Goal: Task Accomplishment & Management: Use online tool/utility

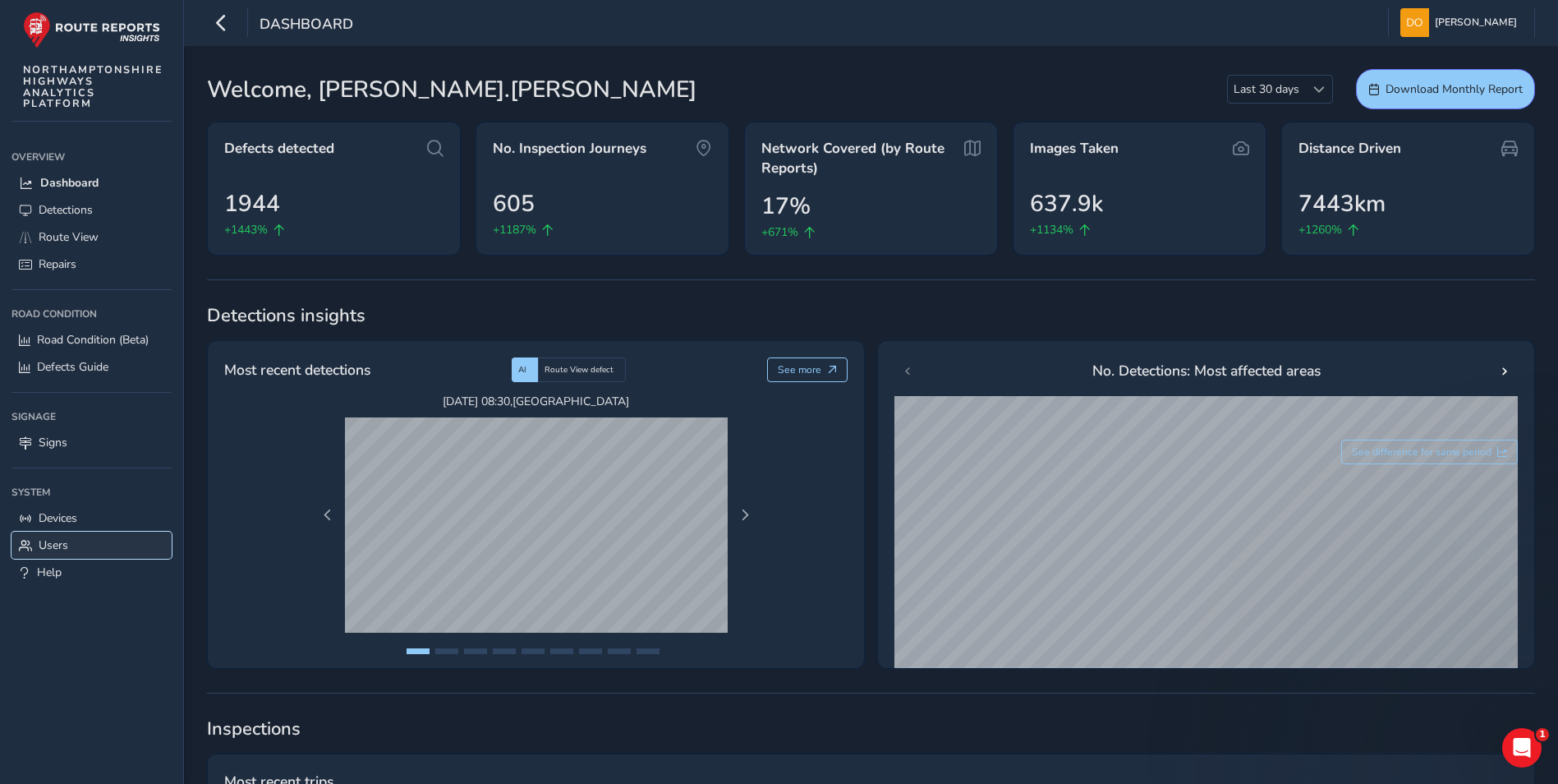
click at [48, 543] on span "Users" at bounding box center [53, 545] width 30 height 16
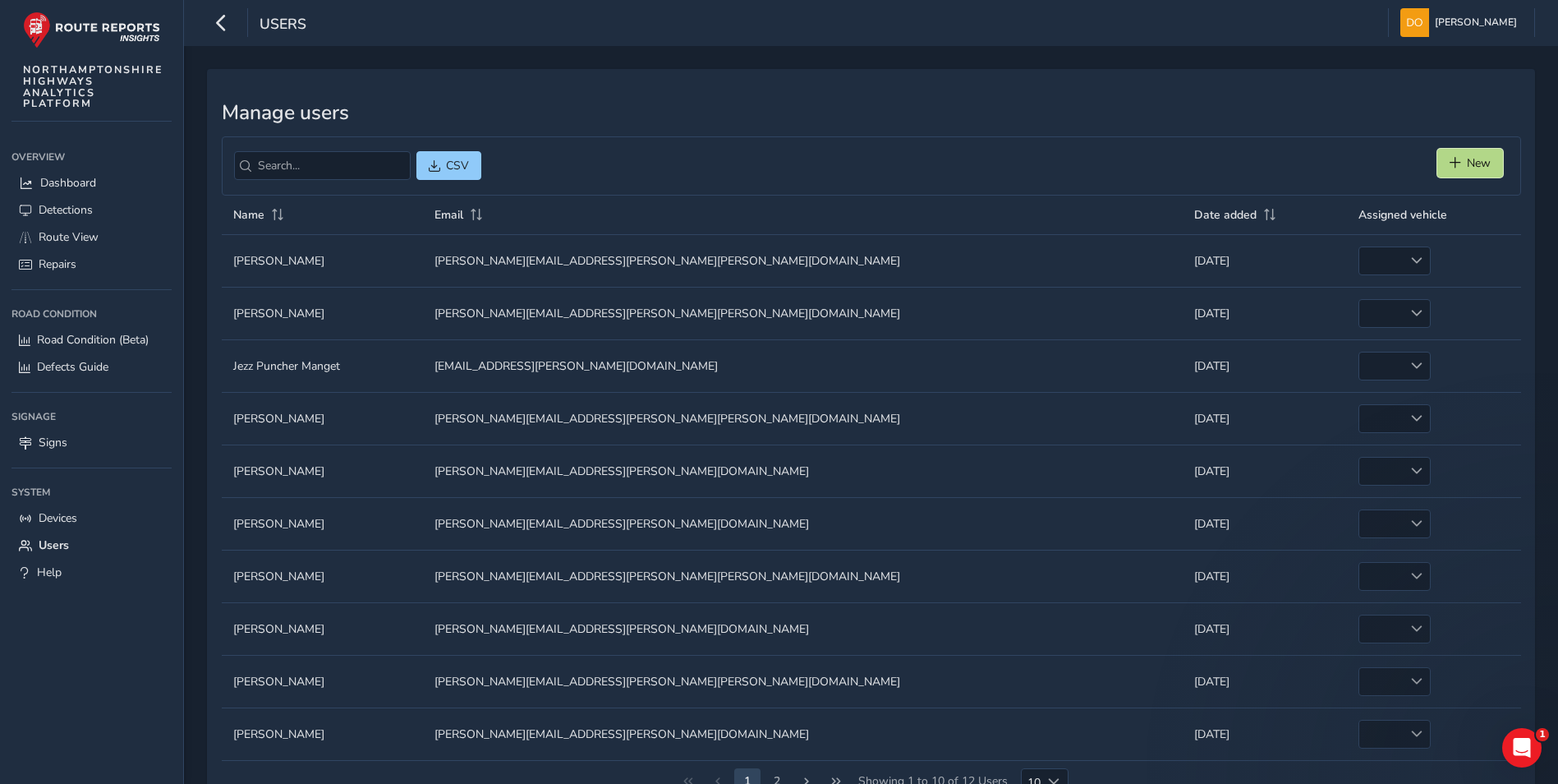
click at [1474, 156] on span "New" at bounding box center [1478, 163] width 23 height 16
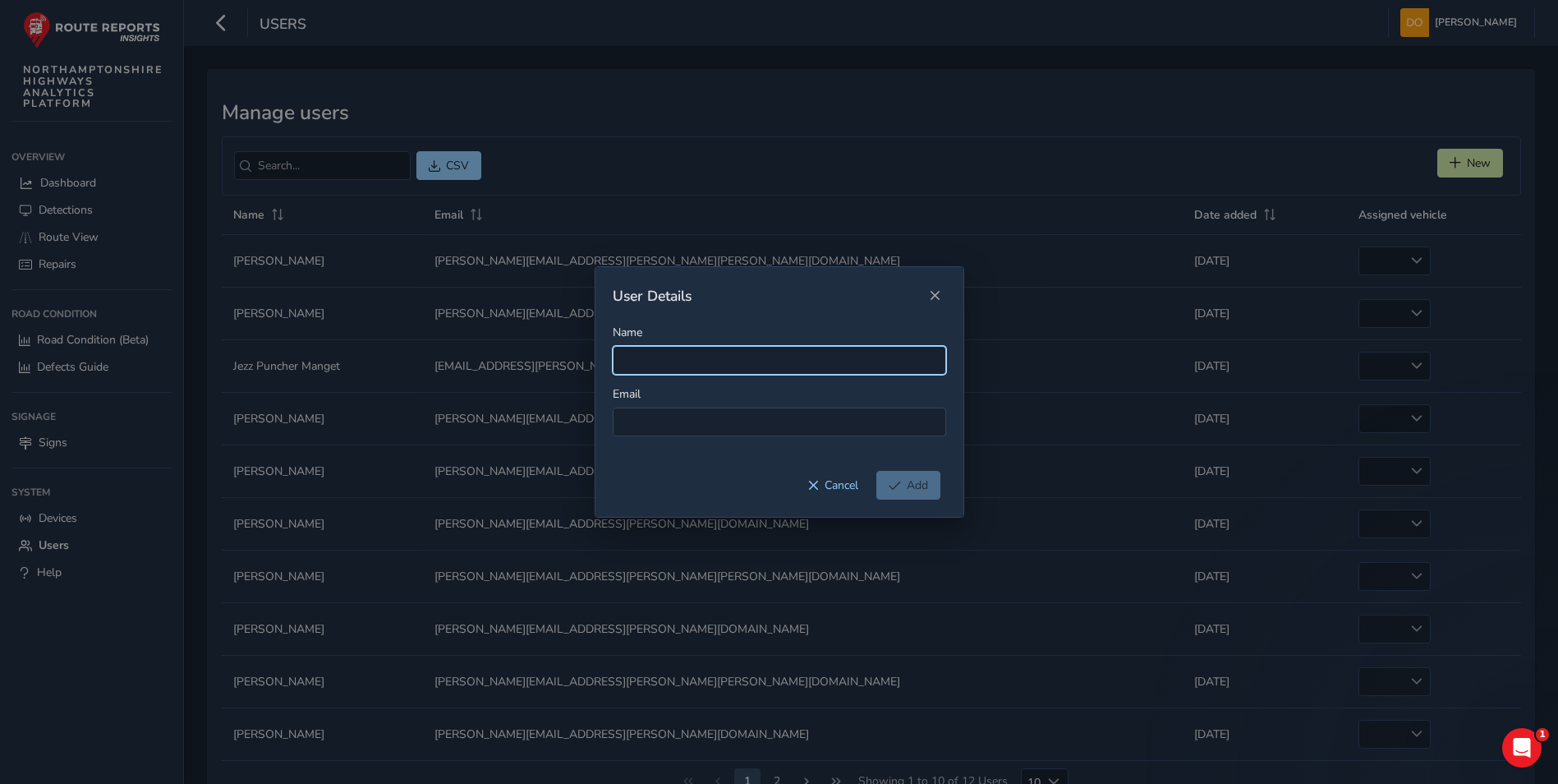
click at [784, 354] on input "Name" at bounding box center [779, 360] width 334 height 29
type input "[PERSON_NAME]"
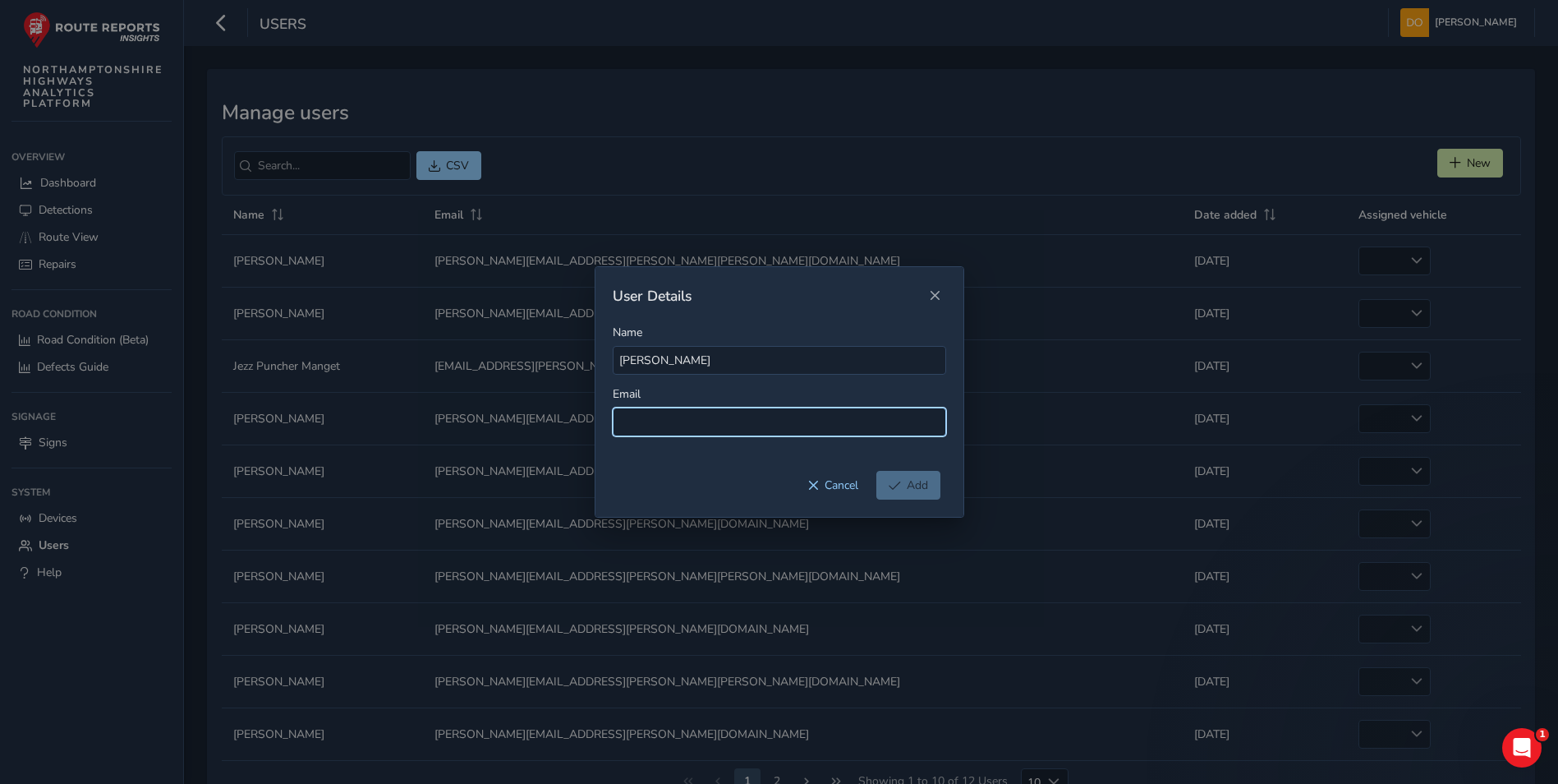
click at [749, 427] on input at bounding box center [779, 421] width 334 height 29
type input "[PERSON_NAME][EMAIL_ADDRESS][PERSON_NAME][PERSON_NAME][DOMAIN_NAME]"
click at [915, 481] on span "Add" at bounding box center [917, 485] width 22 height 16
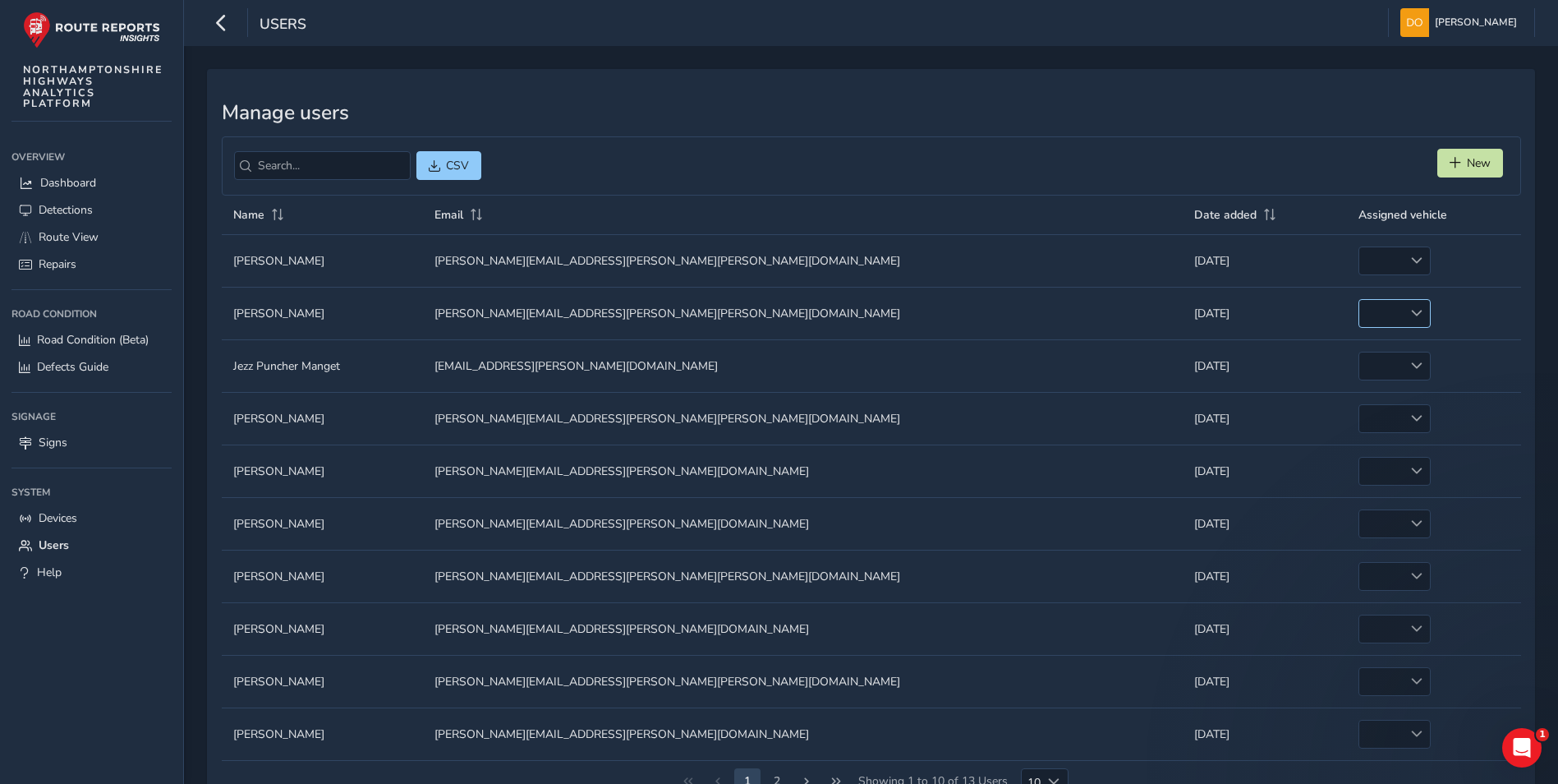
click at [1403, 305] on div at bounding box center [1416, 313] width 27 height 27
click at [1313, 340] on li "DS23 HGD" at bounding box center [1306, 347] width 84 height 27
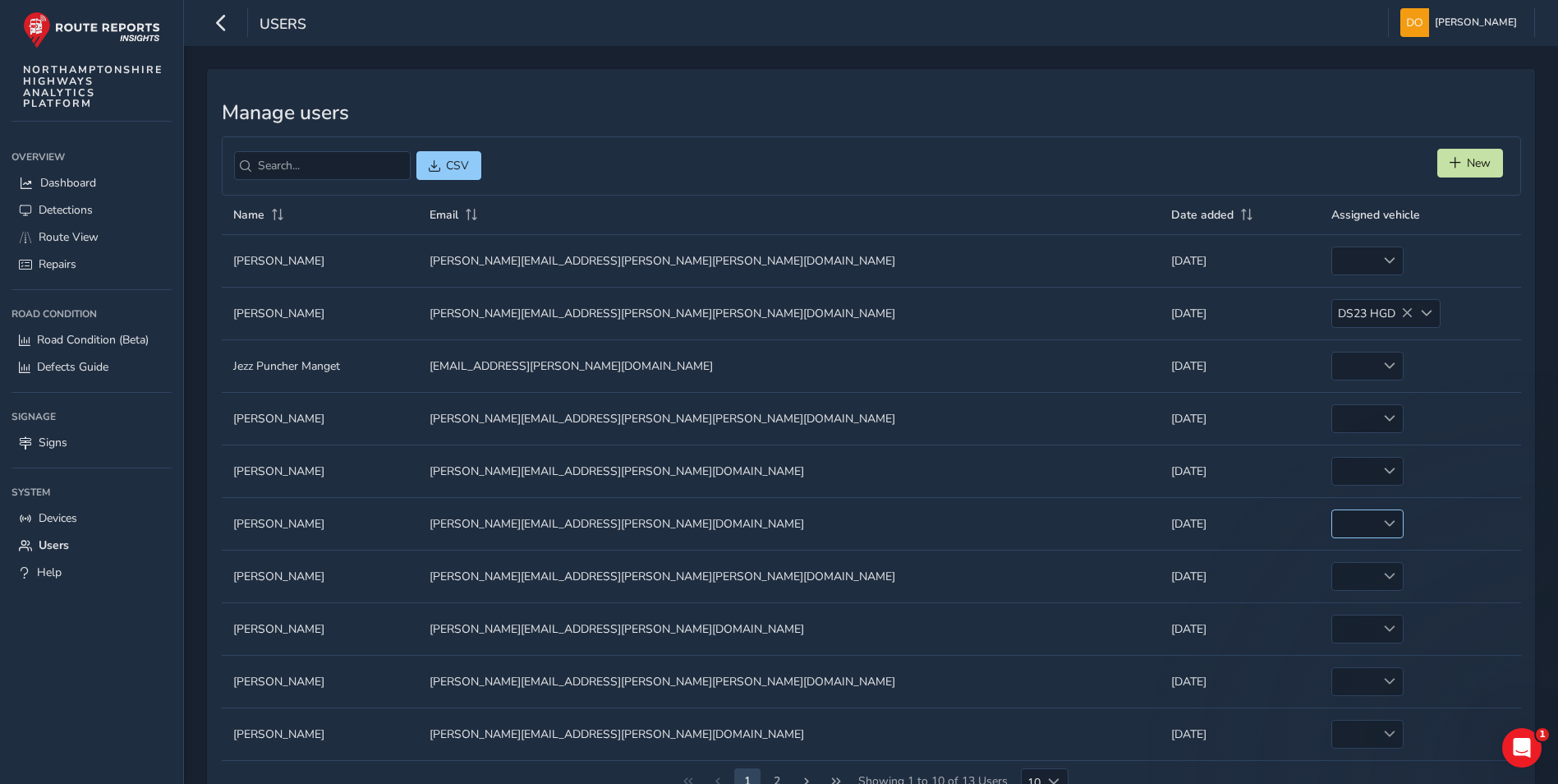
click at [1384, 524] on span at bounding box center [1390, 523] width 11 height 11
click at [1266, 578] on li "DY24 UFN" at bounding box center [1265, 585] width 84 height 27
click at [1384, 572] on span at bounding box center [1390, 576] width 11 height 11
click at [1270, 711] on li "MT24 WUG" at bounding box center [1265, 718] width 84 height 27
click at [1155, 535] on td "Date added Date added [DATE]" at bounding box center [1234, 523] width 160 height 53
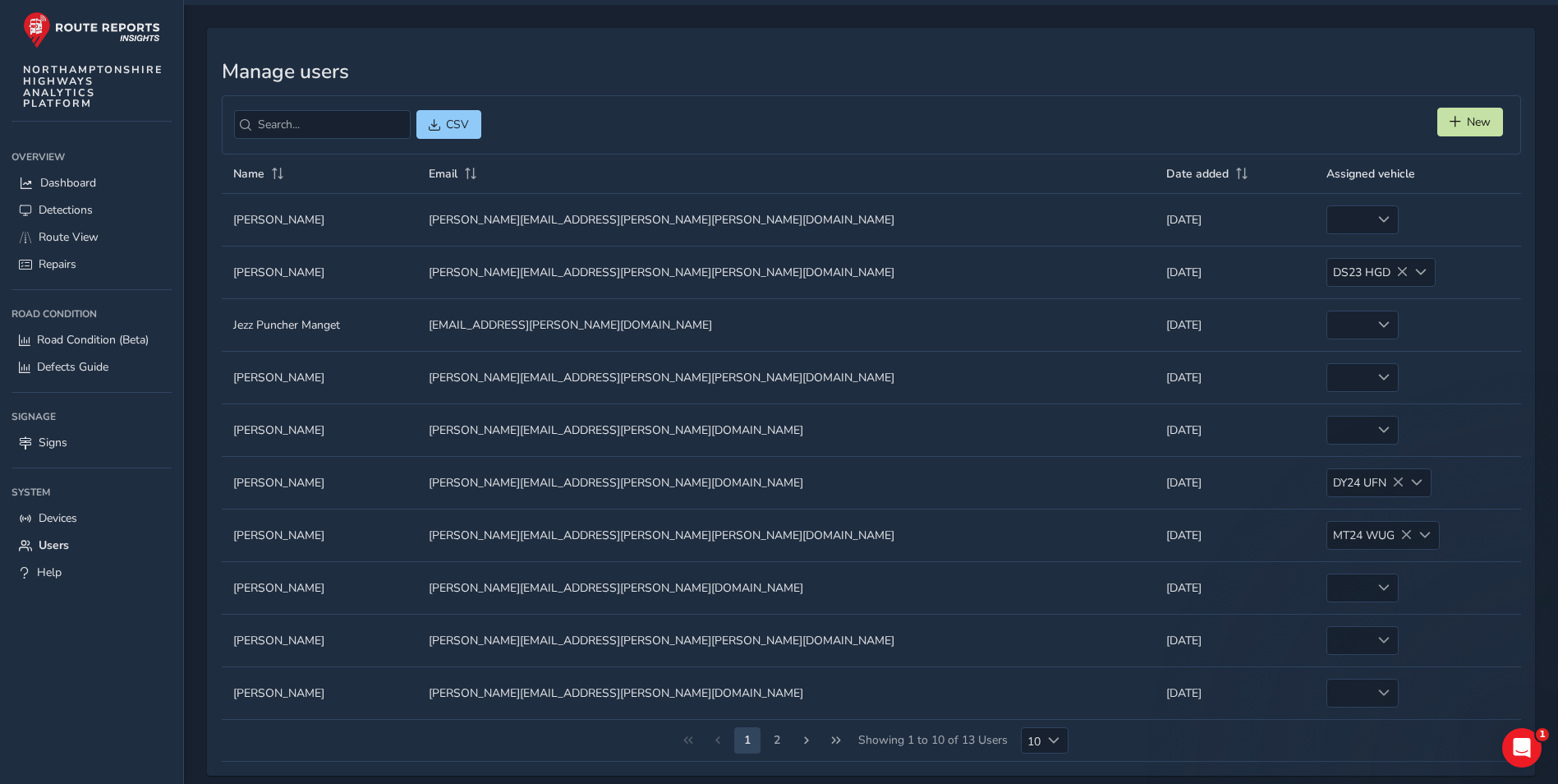
scroll to position [62, 0]
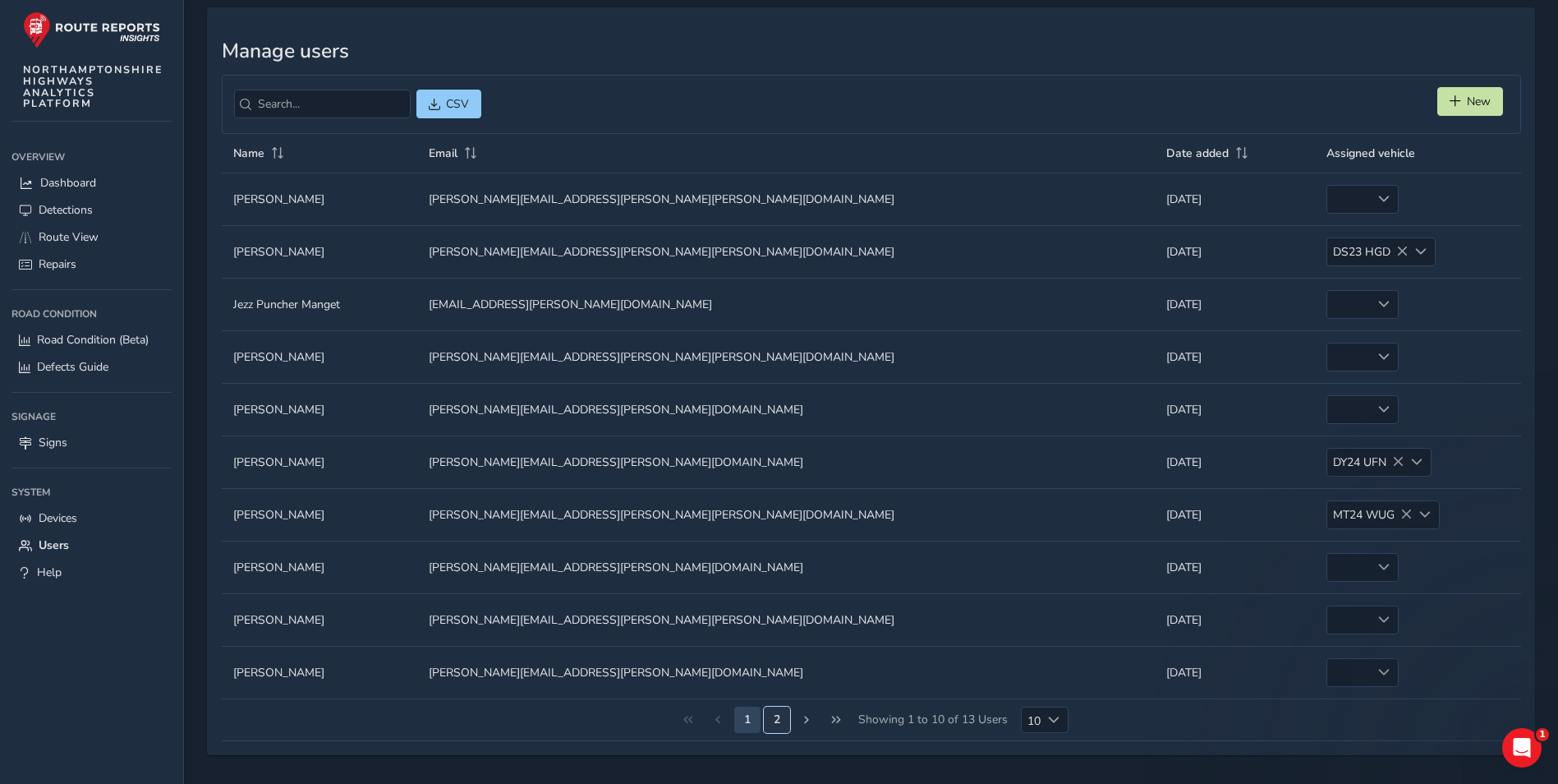
click at [778, 714] on button "2" at bounding box center [777, 719] width 26 height 26
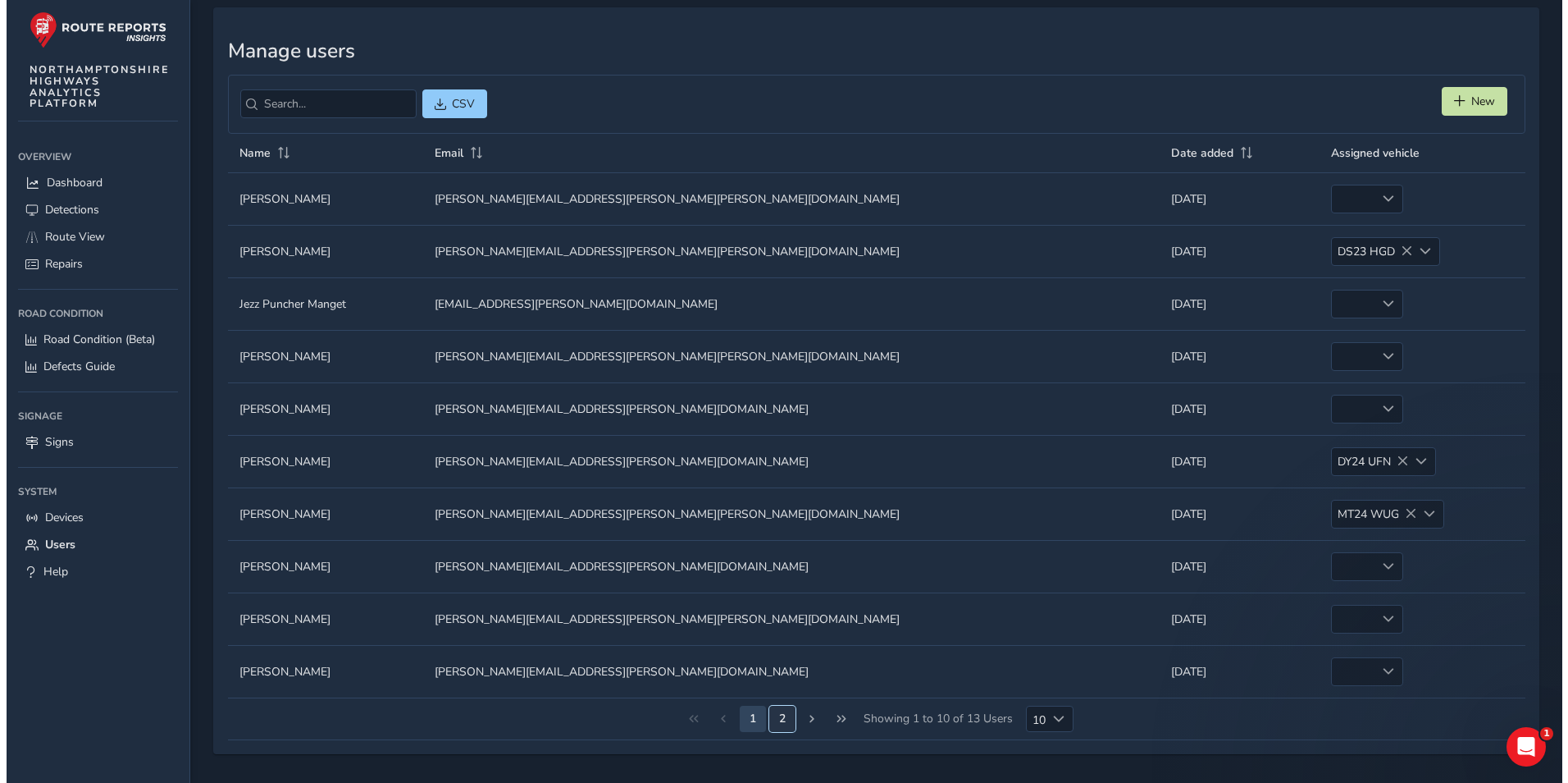
scroll to position [0, 0]
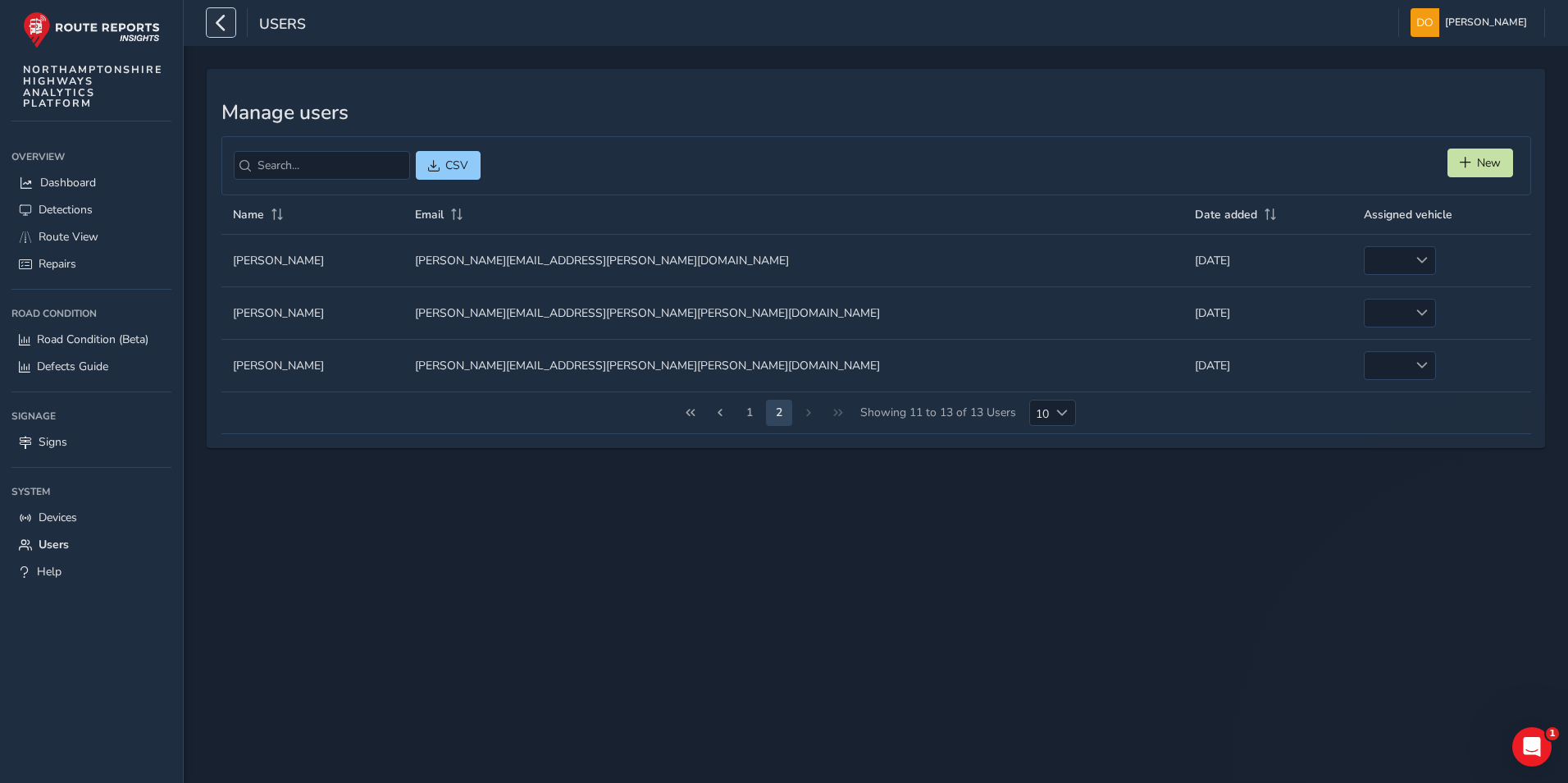
click at [211, 17] on button "button" at bounding box center [221, 22] width 29 height 29
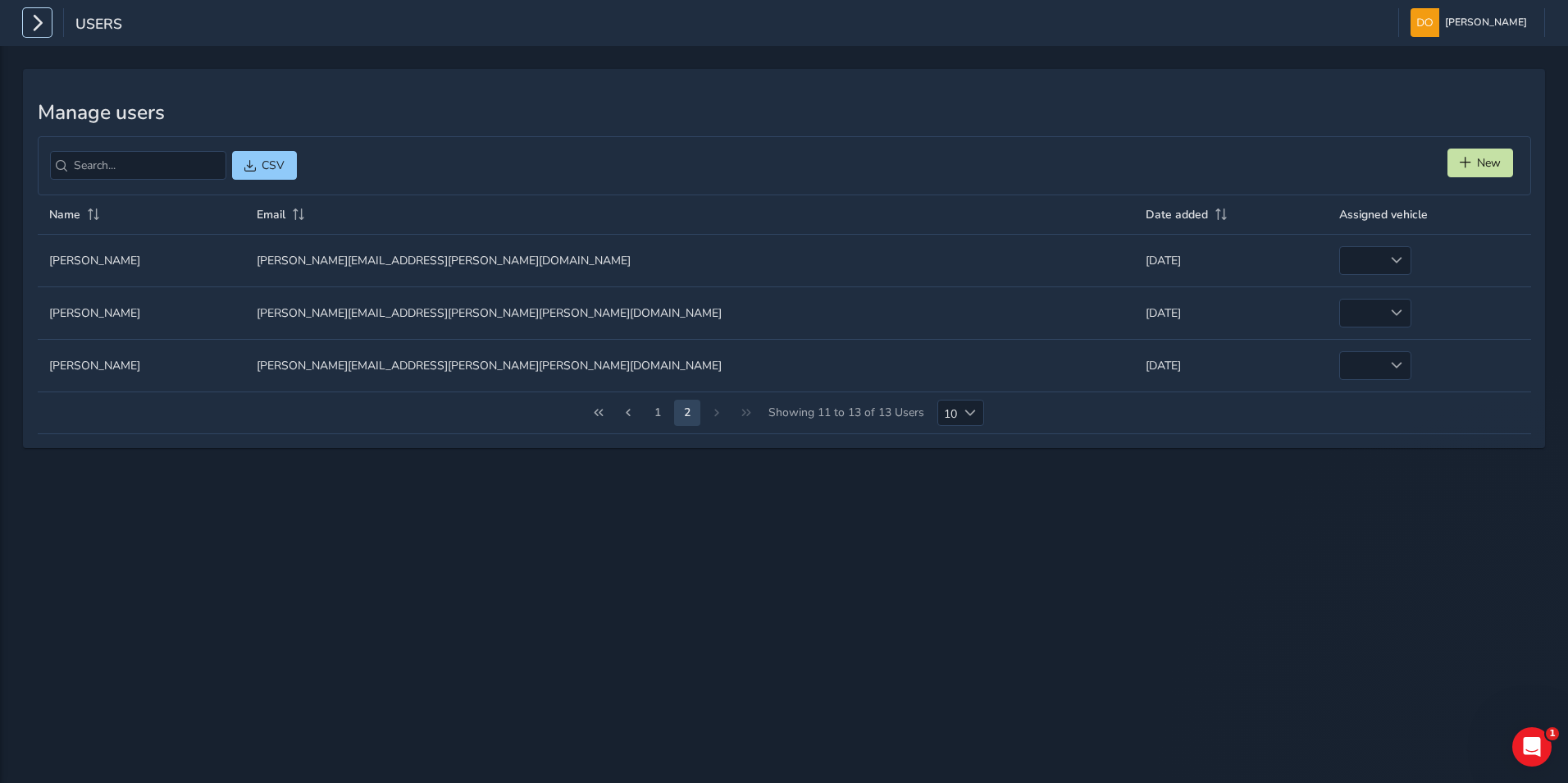
click at [33, 20] on icon "button" at bounding box center [37, 22] width 17 height 29
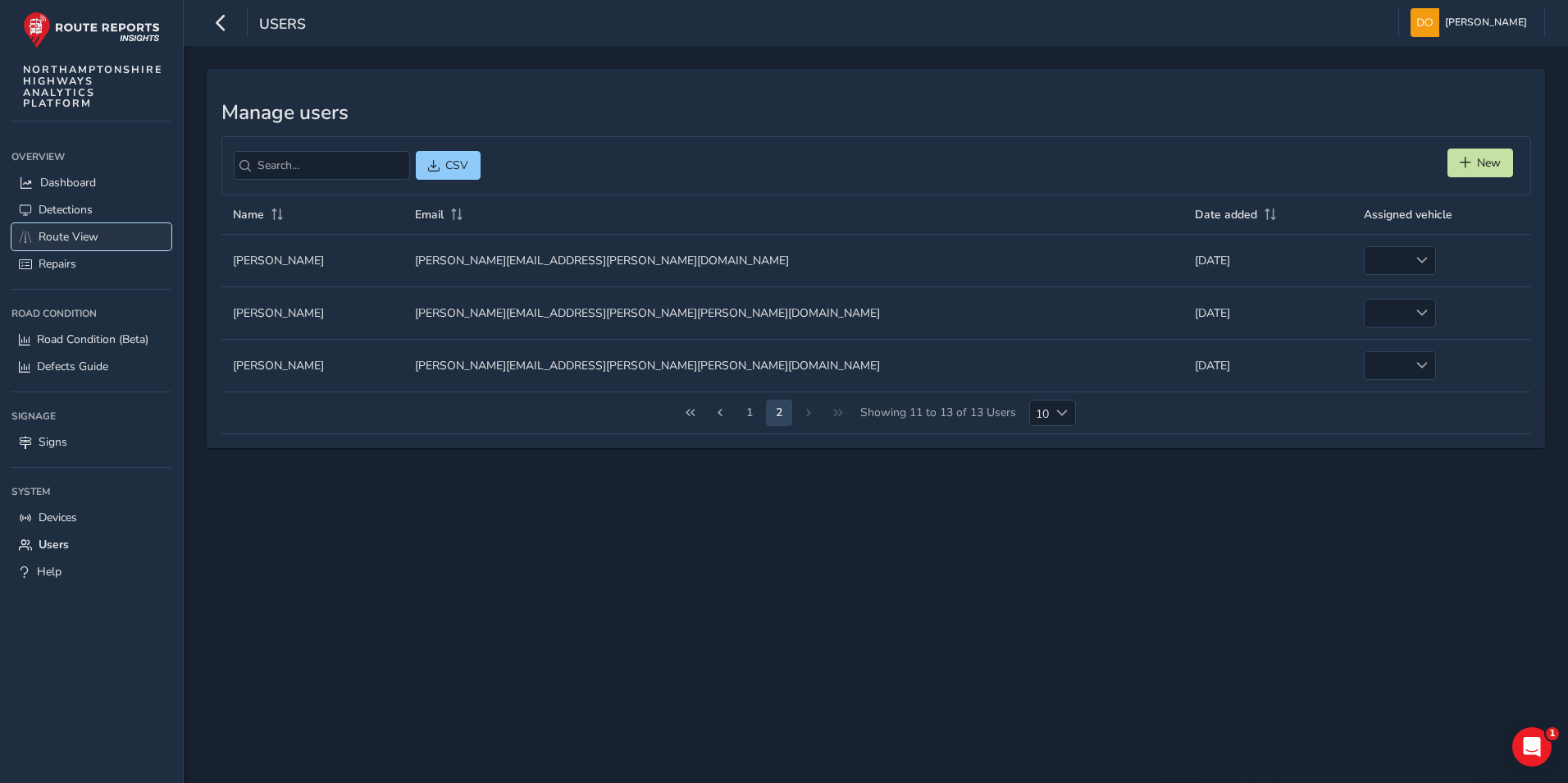
click at [75, 230] on span "Route View" at bounding box center [68, 236] width 60 height 16
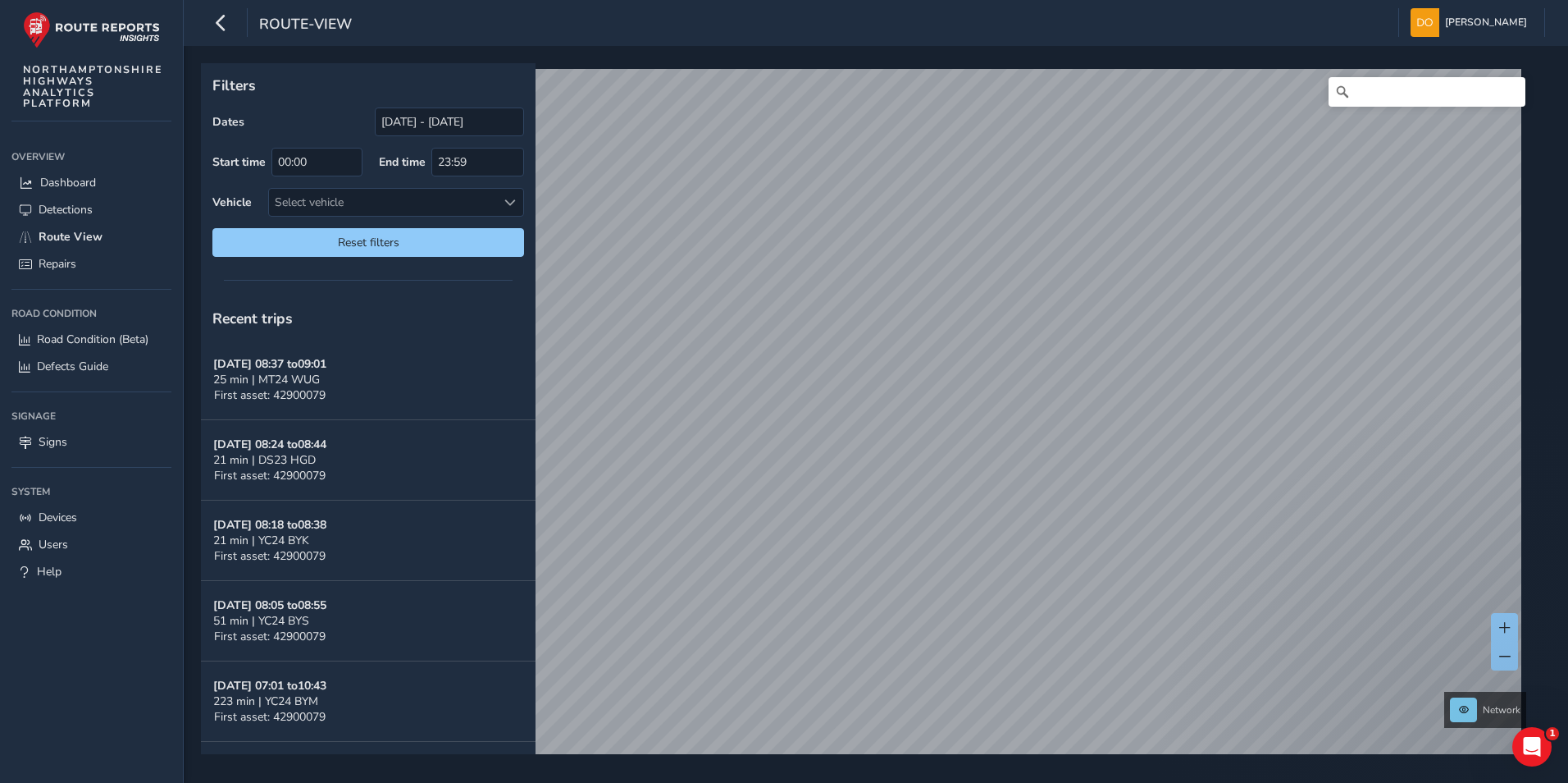
click at [1029, 782] on html "route-view [PERSON_NAME] Colour Scheme: Dark Dim Light Logout Filters Dates [DA…" at bounding box center [784, 392] width 1568 height 783
click at [1318, 782] on html "route-view [PERSON_NAME] Colour Scheme: Dark Dim Light Logout Filters Dates [DA…" at bounding box center [784, 392] width 1568 height 783
click at [1104, 782] on html "route-view [PERSON_NAME] Colour Scheme: Dark Dim Light Logout x Available inspe…" at bounding box center [784, 392] width 1568 height 783
click at [865, 423] on link "[DATE] 08:50" at bounding box center [886, 428] width 66 height 15
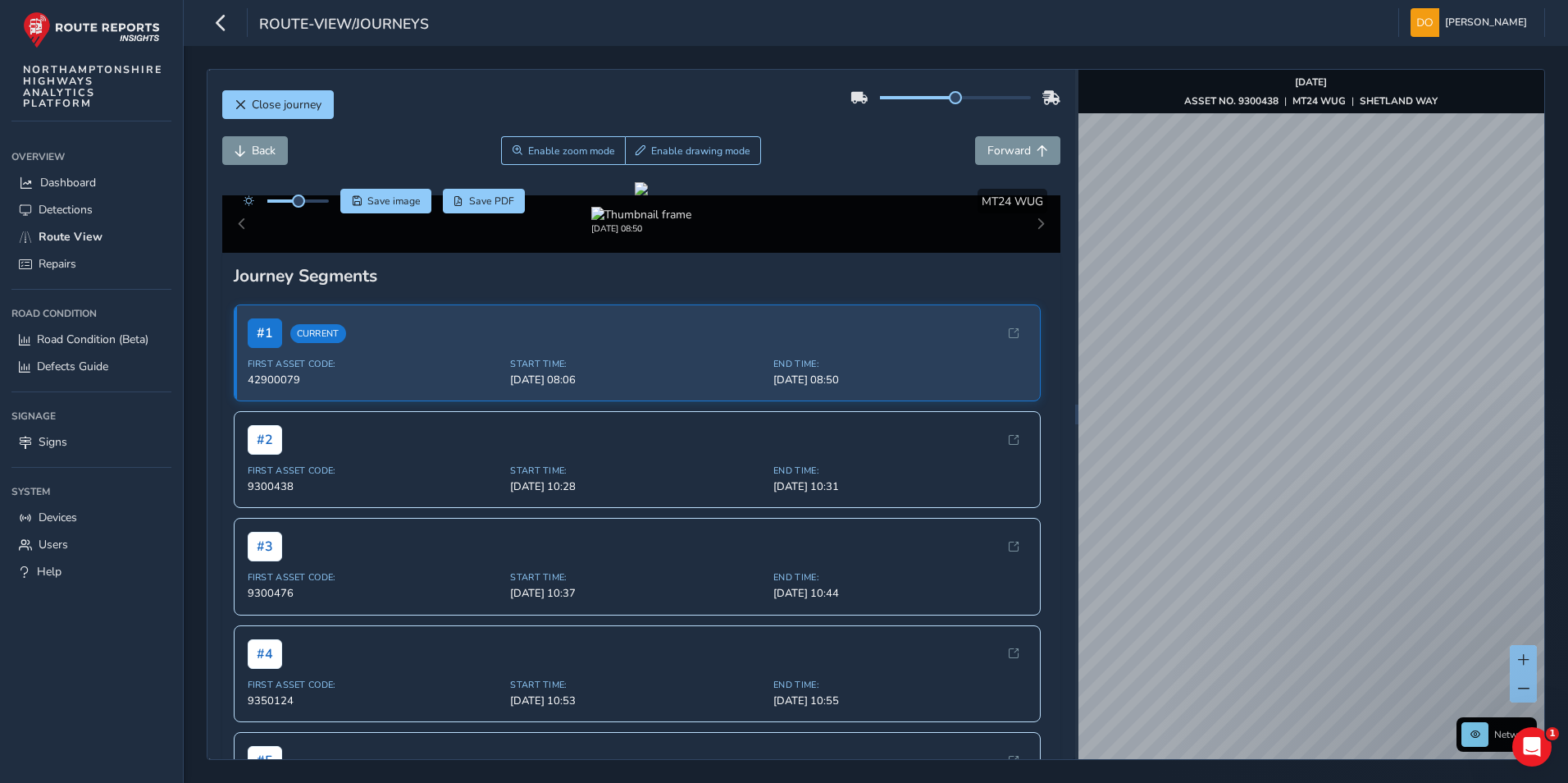
click at [1158, 782] on html "route-view/journeys [PERSON_NAME] Colour Scheme: Dark Dim Light Logout Close jo…" at bounding box center [784, 392] width 1568 height 783
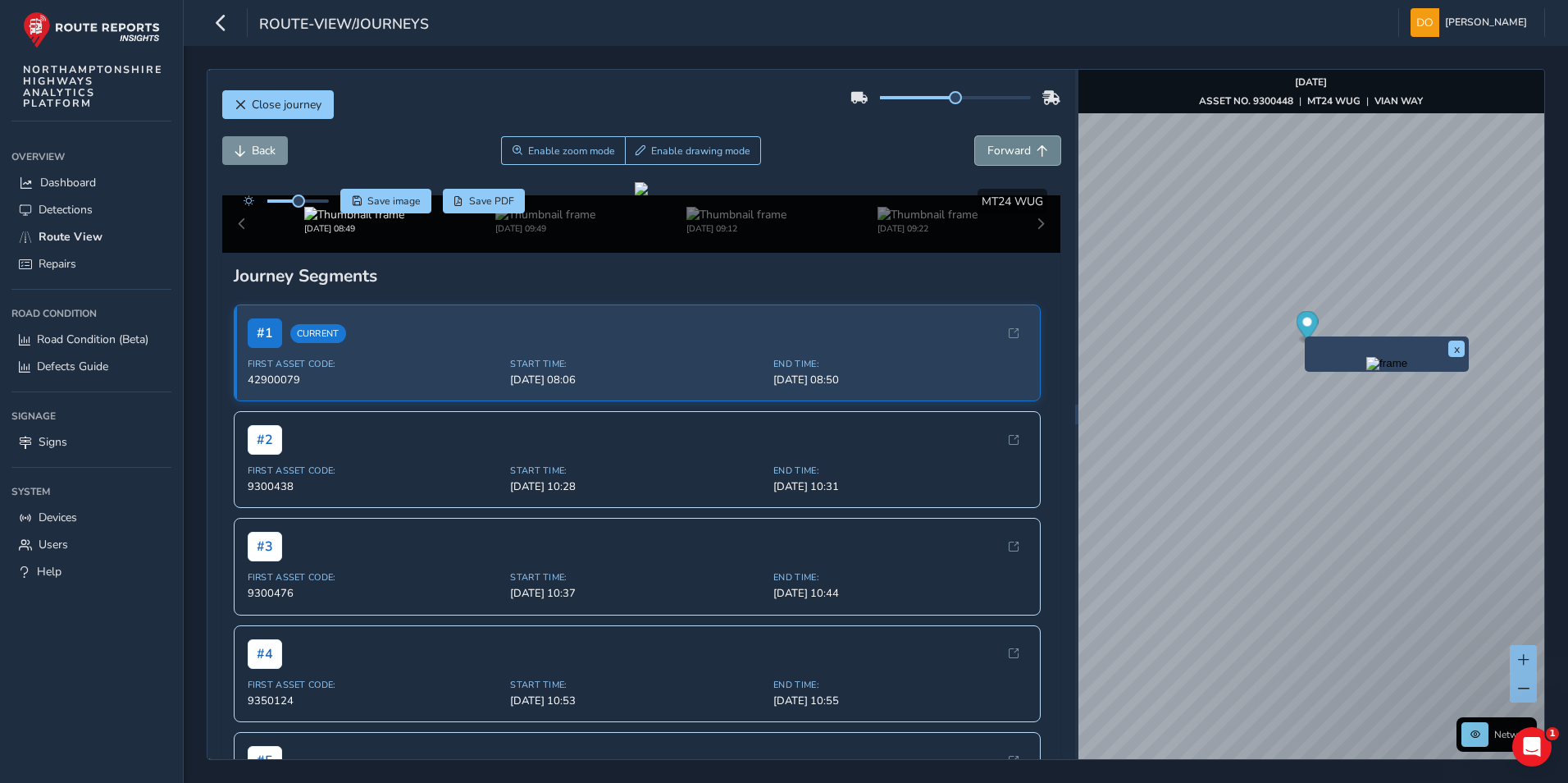
click at [1008, 143] on span "Forward" at bounding box center [1008, 150] width 43 height 16
click at [1007, 144] on span "Forward" at bounding box center [1008, 150] width 43 height 16
click at [1006, 145] on span "Forward" at bounding box center [1008, 150] width 43 height 16
click at [1005, 146] on span "Forward" at bounding box center [1008, 150] width 43 height 16
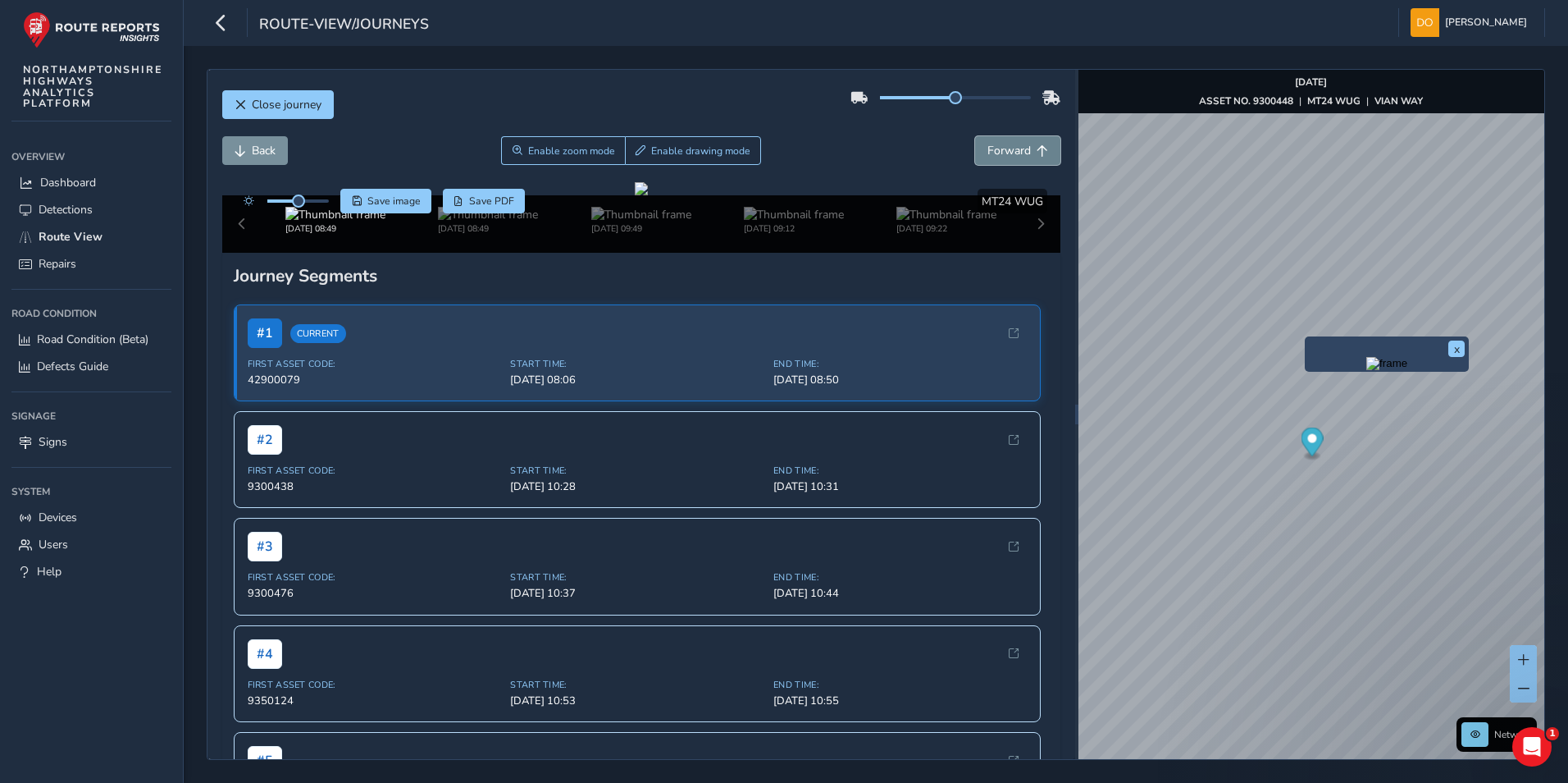
click at [1005, 146] on span "Forward" at bounding box center [1008, 150] width 43 height 16
click at [1004, 149] on span "Forward" at bounding box center [1008, 150] width 43 height 16
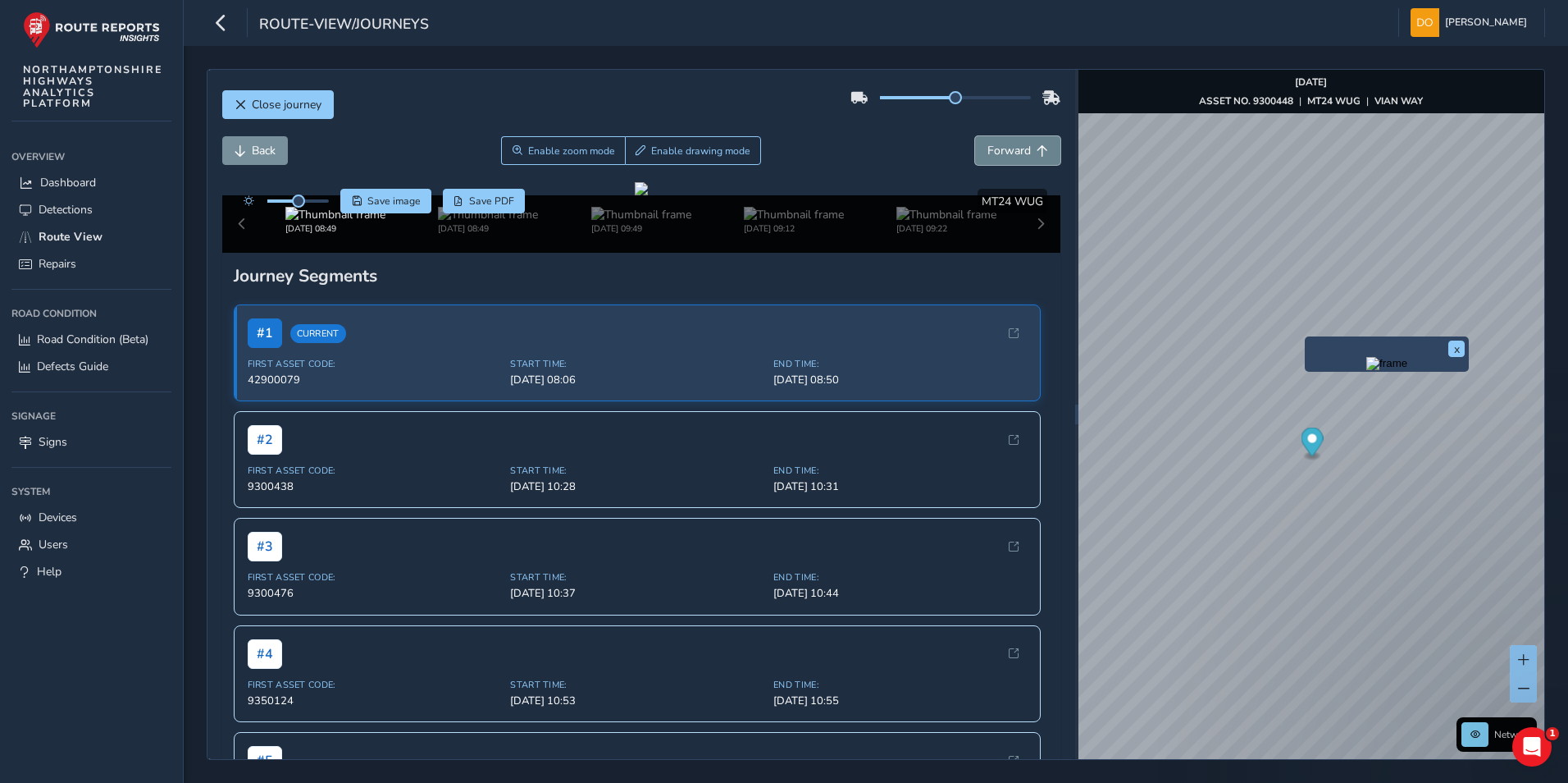
click at [1004, 149] on span "Forward" at bounding box center [1008, 150] width 43 height 16
click at [1002, 152] on span "Forward" at bounding box center [1008, 150] width 43 height 16
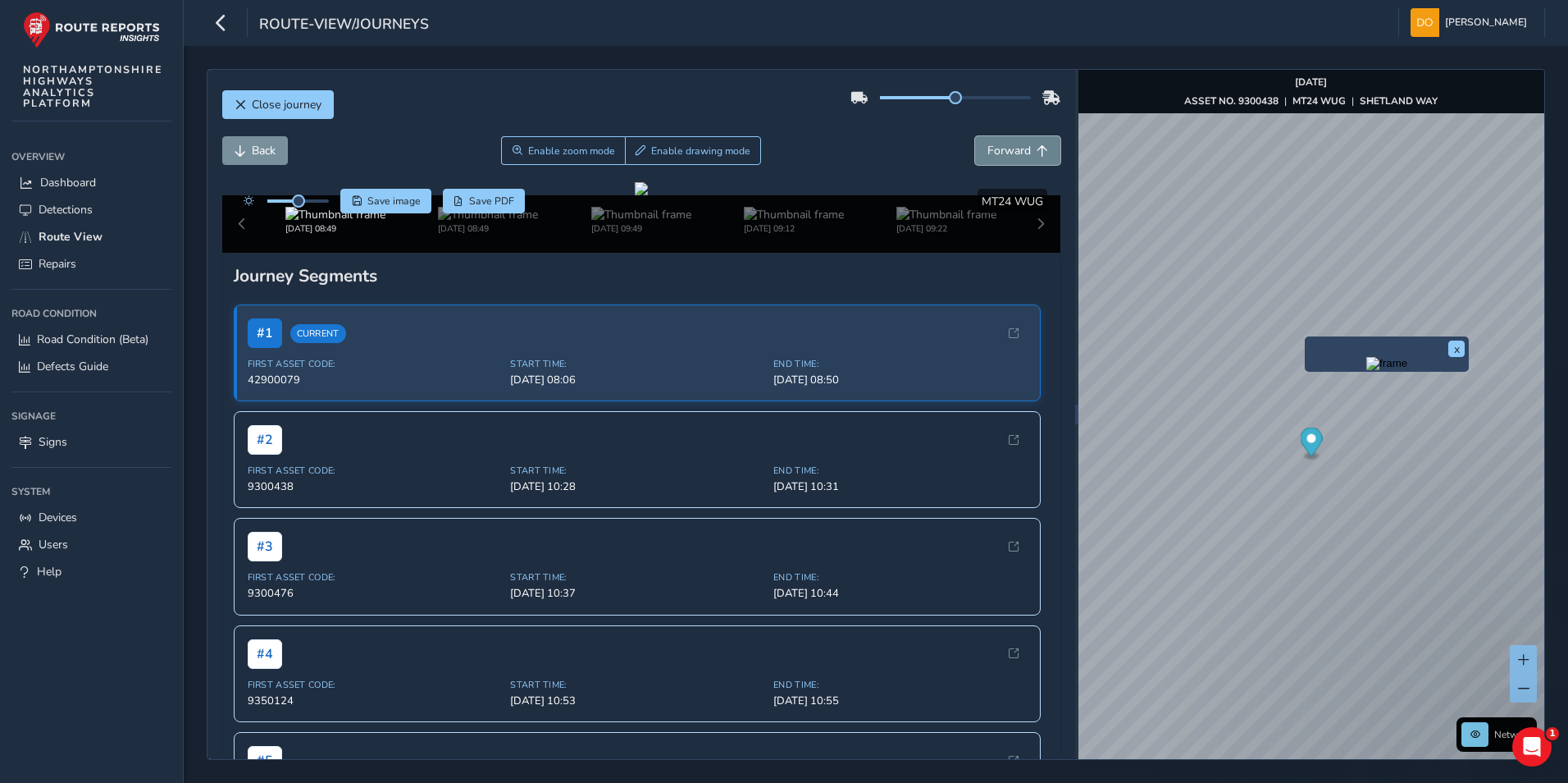
click at [1002, 152] on span "Forward" at bounding box center [1008, 150] width 43 height 16
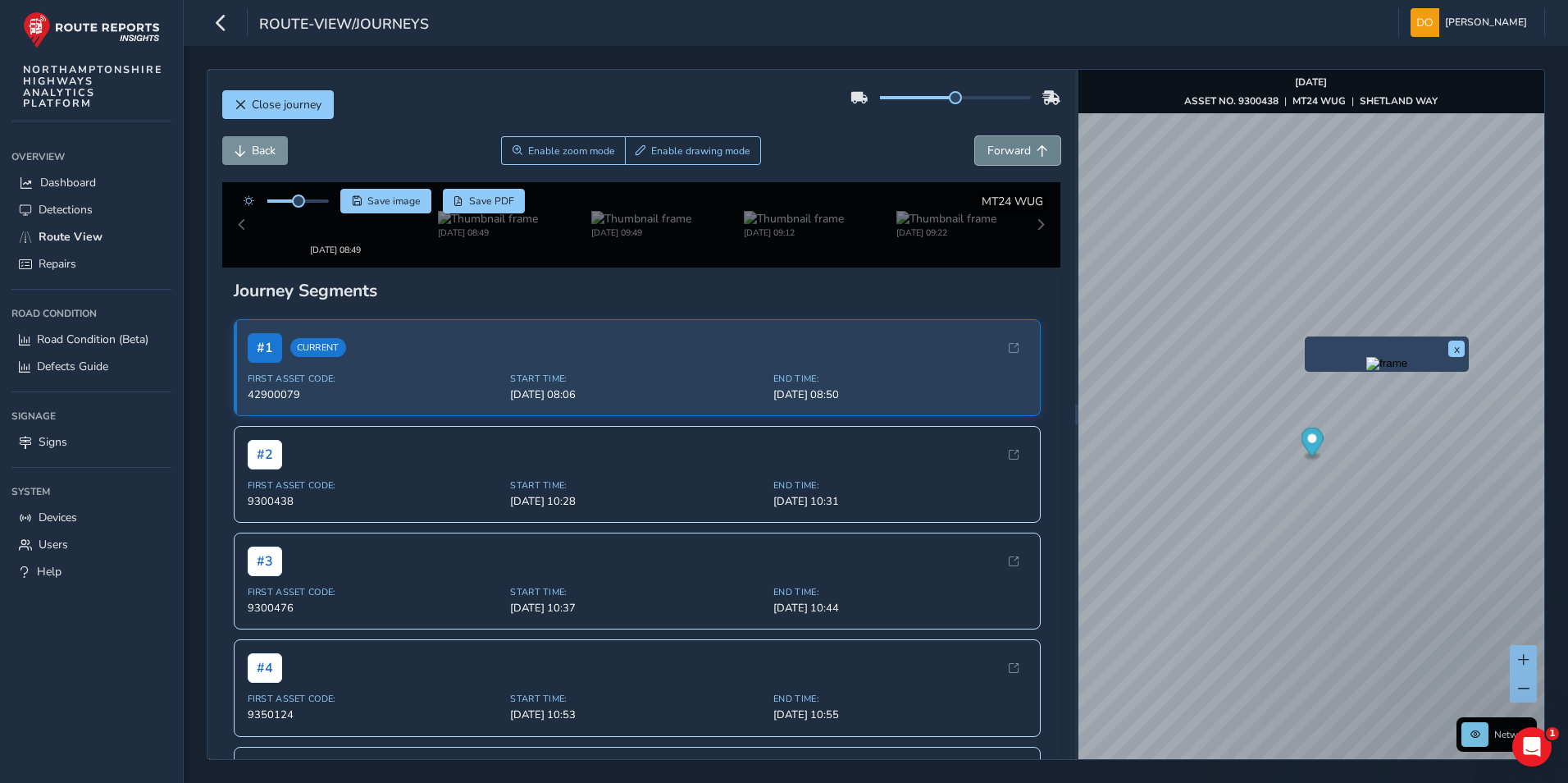
click at [1001, 153] on span "Forward" at bounding box center [1008, 150] width 43 height 16
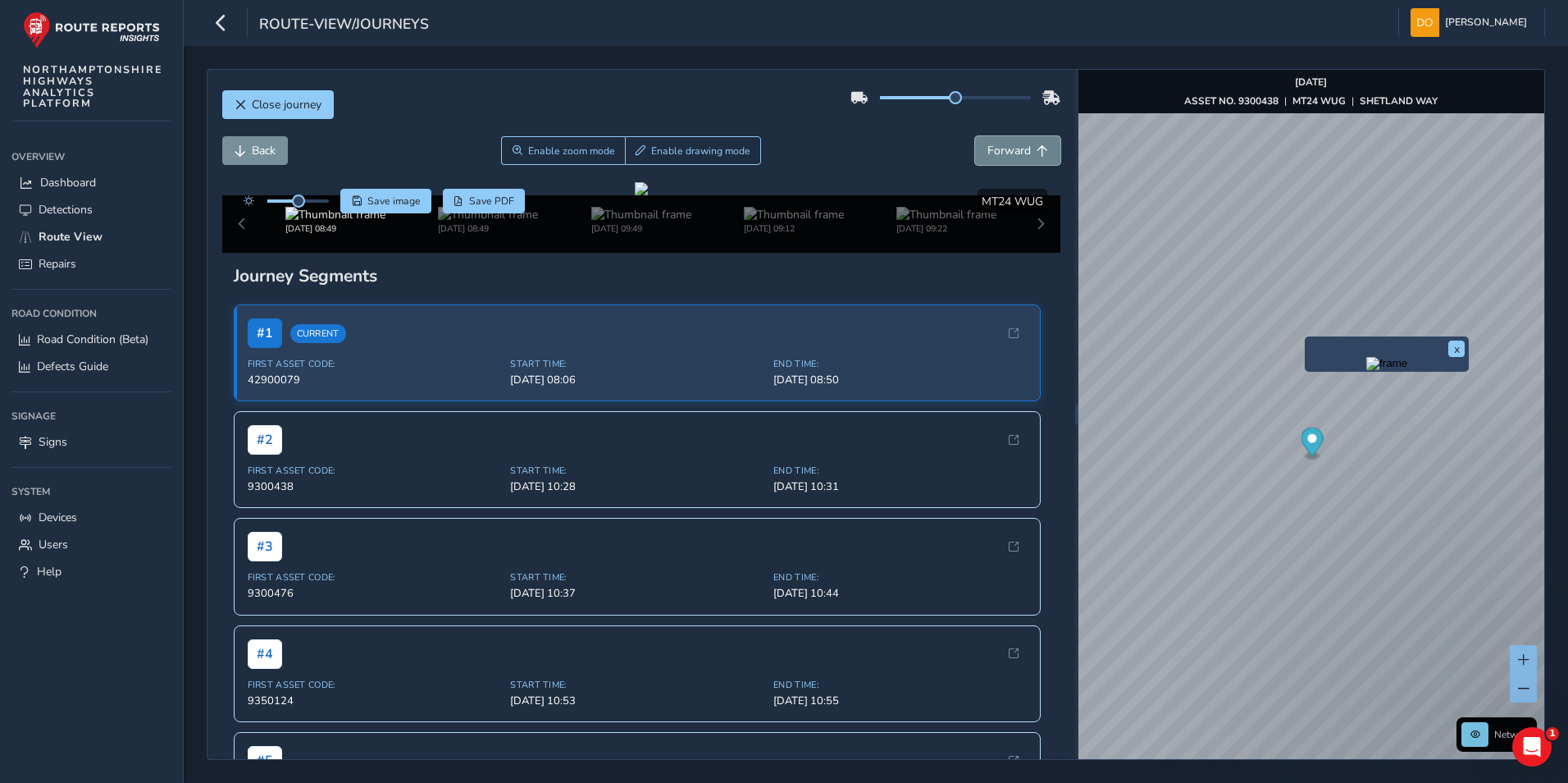
click at [1000, 154] on span "Forward" at bounding box center [1008, 150] width 43 height 16
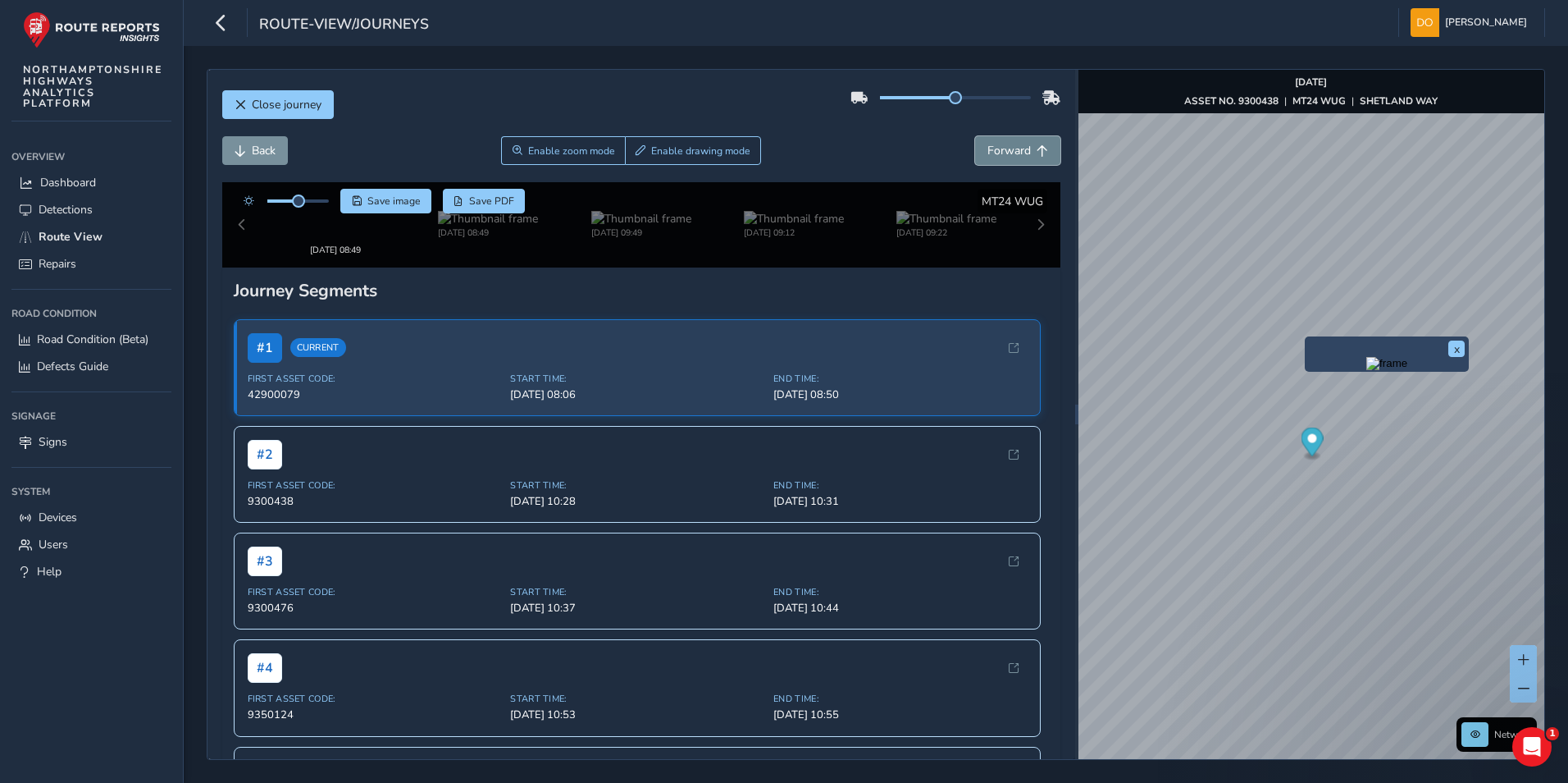
click at [1000, 154] on span "Forward" at bounding box center [1008, 150] width 43 height 16
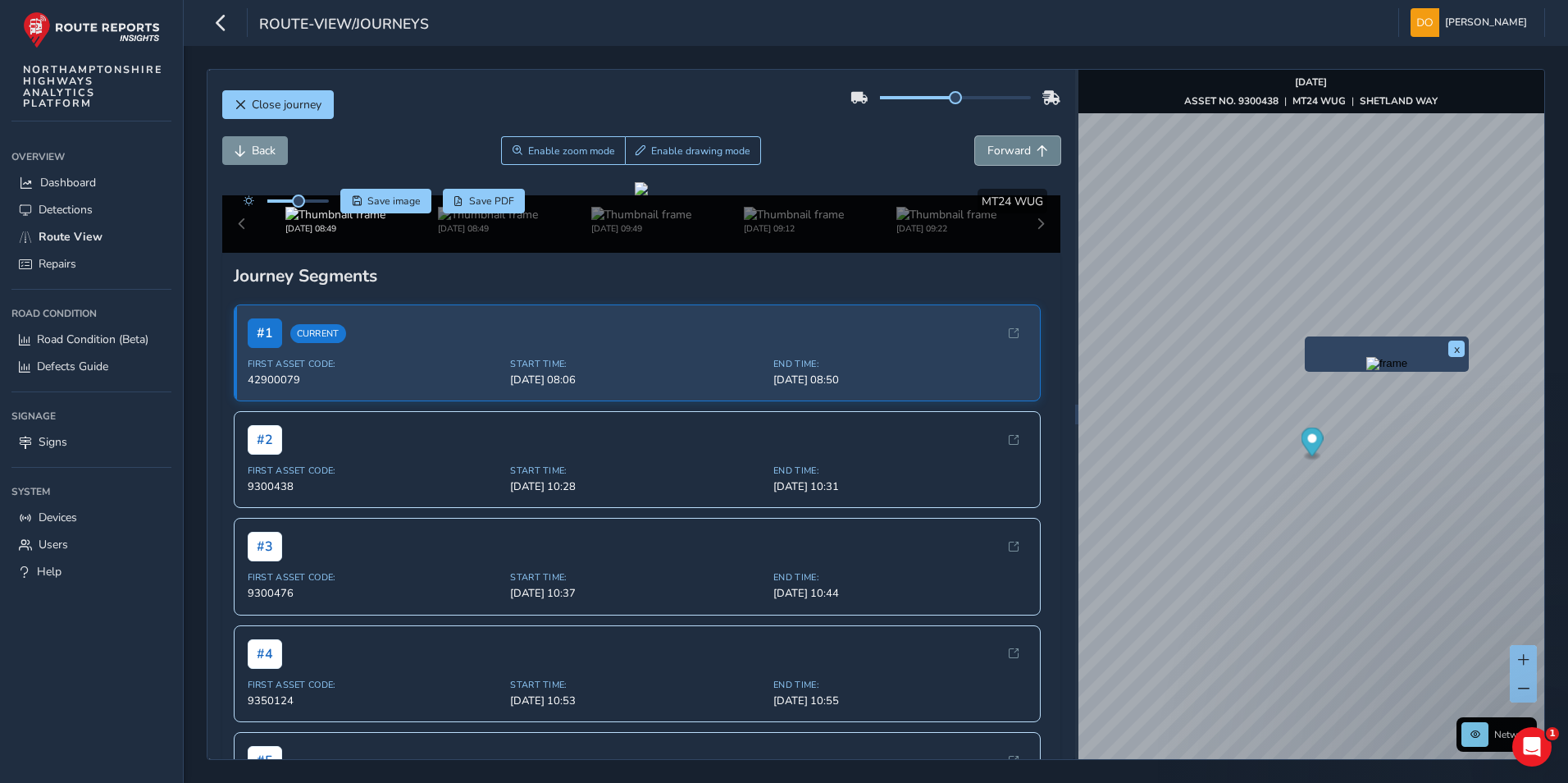
click at [1000, 154] on span "Forward" at bounding box center [1008, 150] width 43 height 16
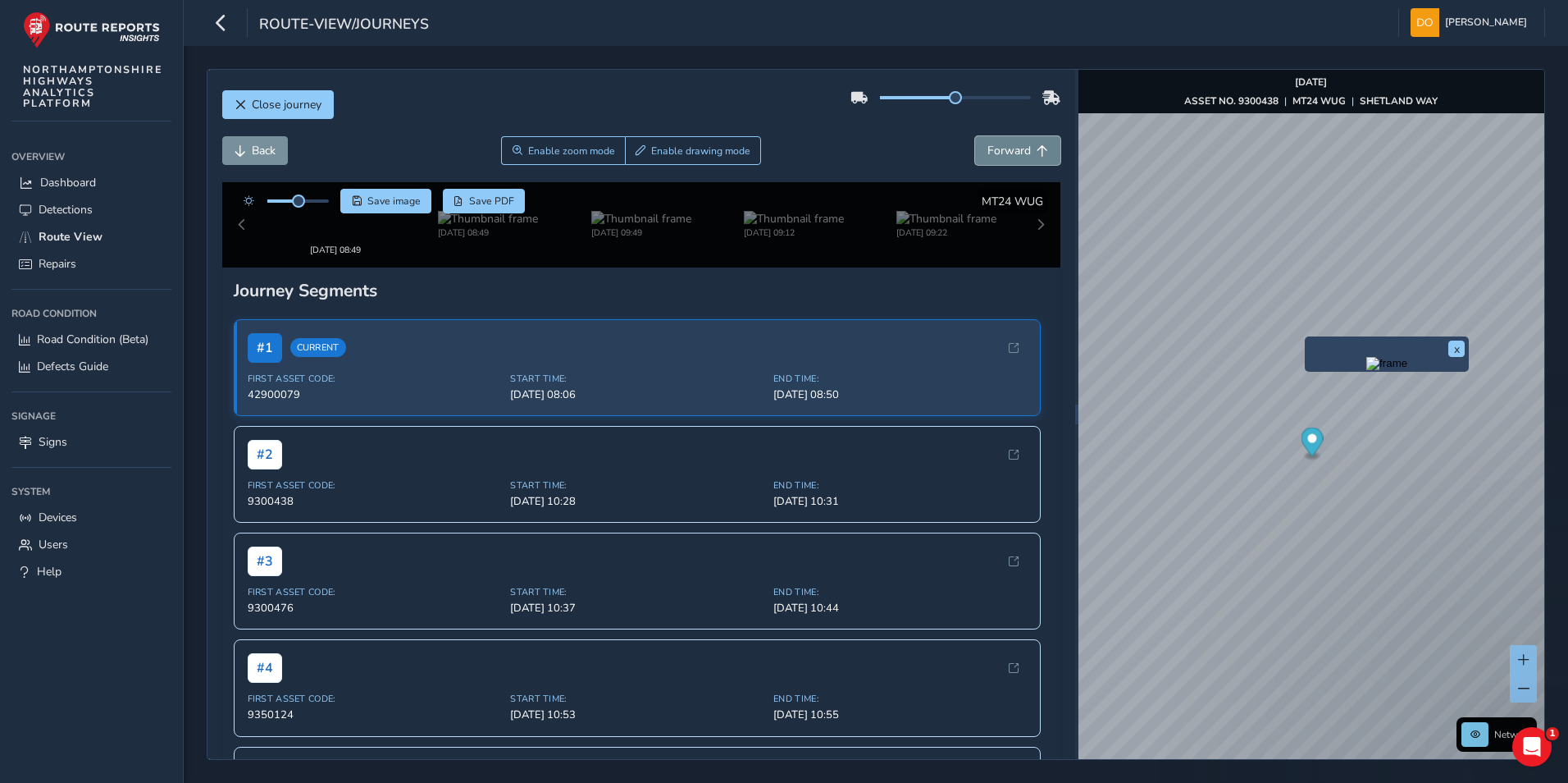
click at [1000, 154] on span "Forward" at bounding box center [1008, 150] width 43 height 16
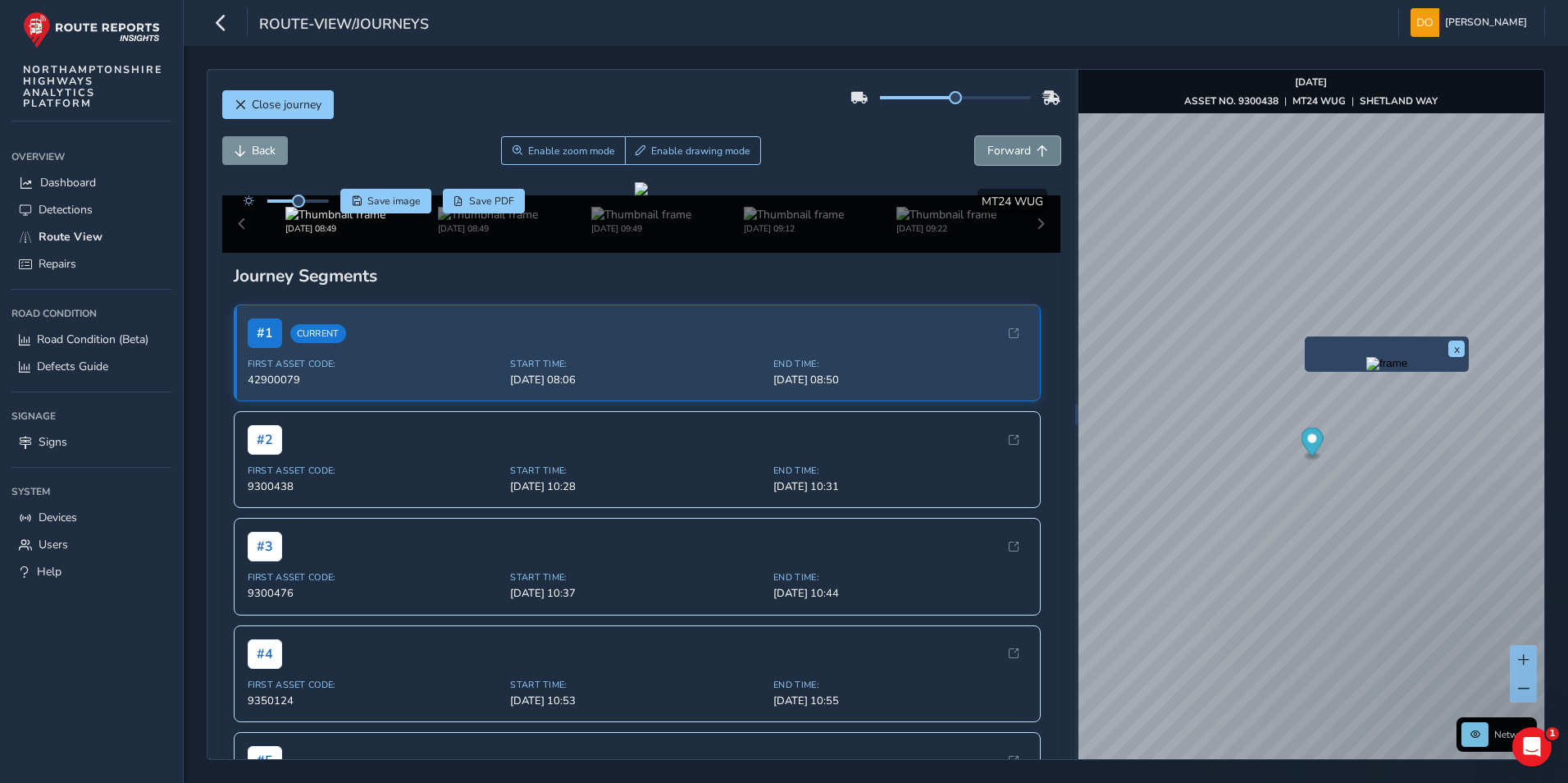
click at [1000, 153] on span "Forward" at bounding box center [1008, 150] width 43 height 16
click at [998, 153] on span "Forward" at bounding box center [1008, 150] width 43 height 16
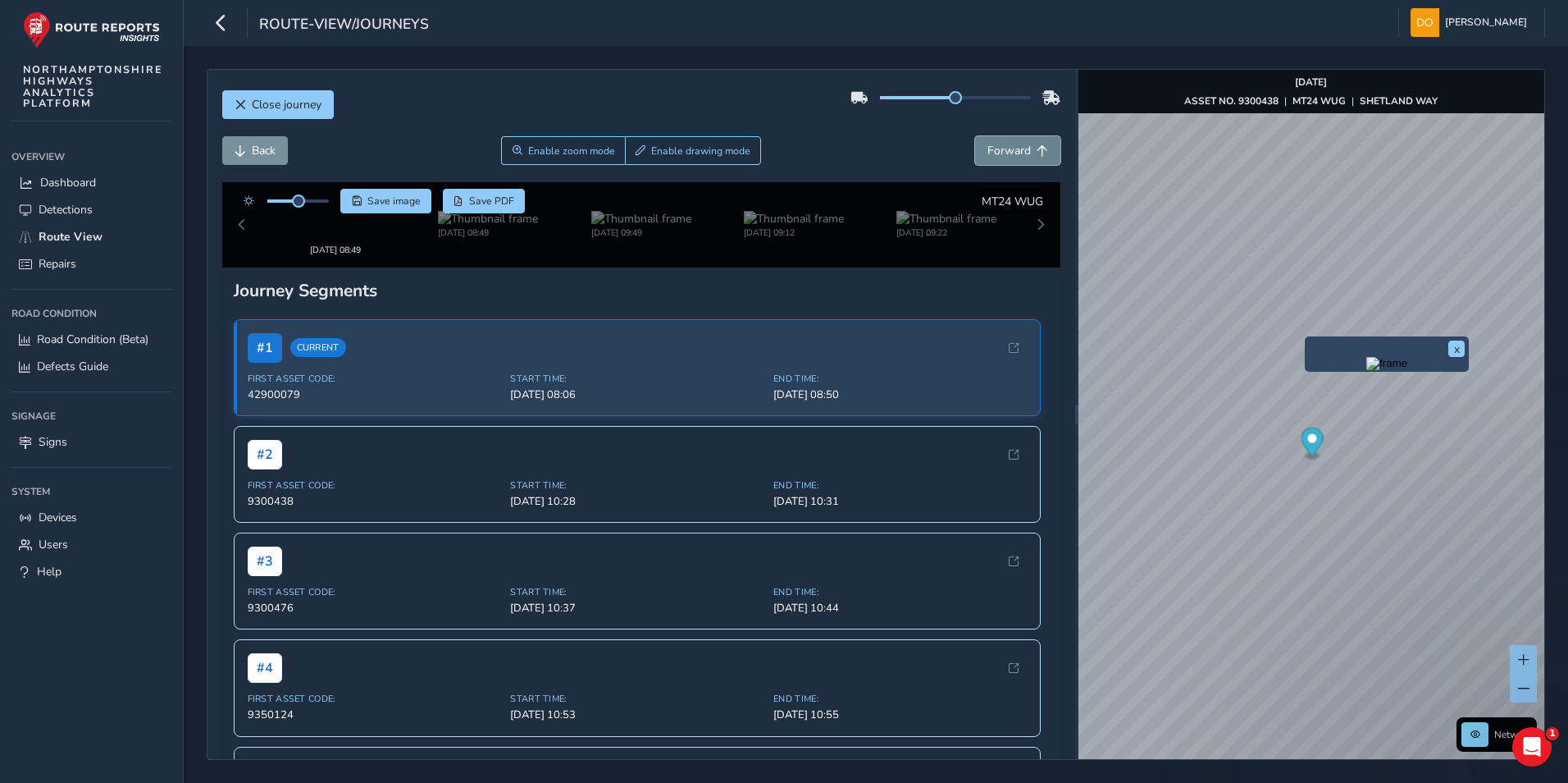
click at [998, 153] on span "Forward" at bounding box center [1008, 150] width 43 height 16
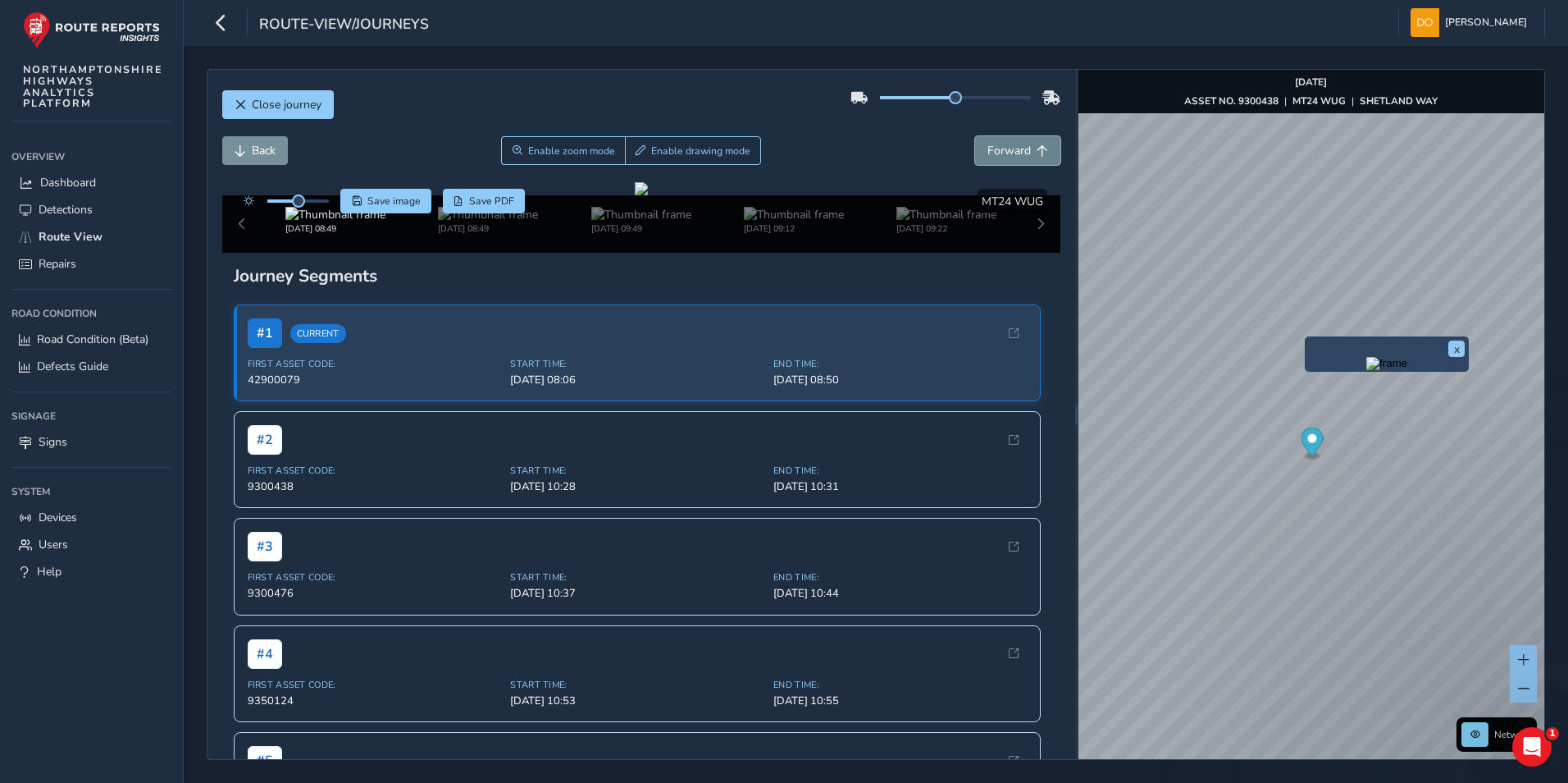
click at [998, 153] on span "Forward" at bounding box center [1008, 150] width 43 height 16
click at [996, 148] on span "Forward" at bounding box center [1008, 150] width 43 height 16
click at [238, 142] on button "Back" at bounding box center [255, 150] width 66 height 29
click at [1000, 142] on span "Forward" at bounding box center [1008, 150] width 43 height 16
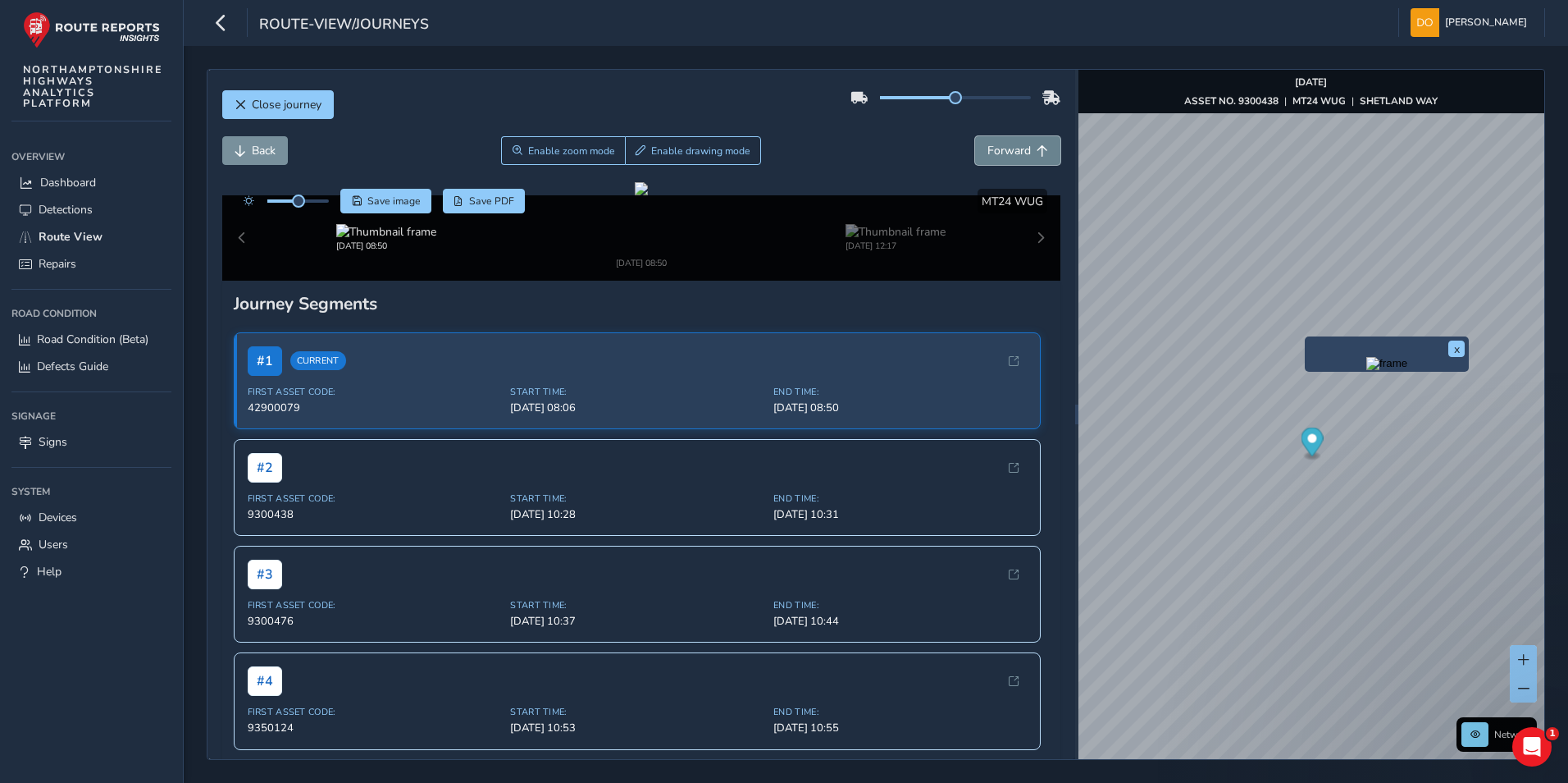
click at [1000, 142] on span "Forward" at bounding box center [1008, 150] width 43 height 16
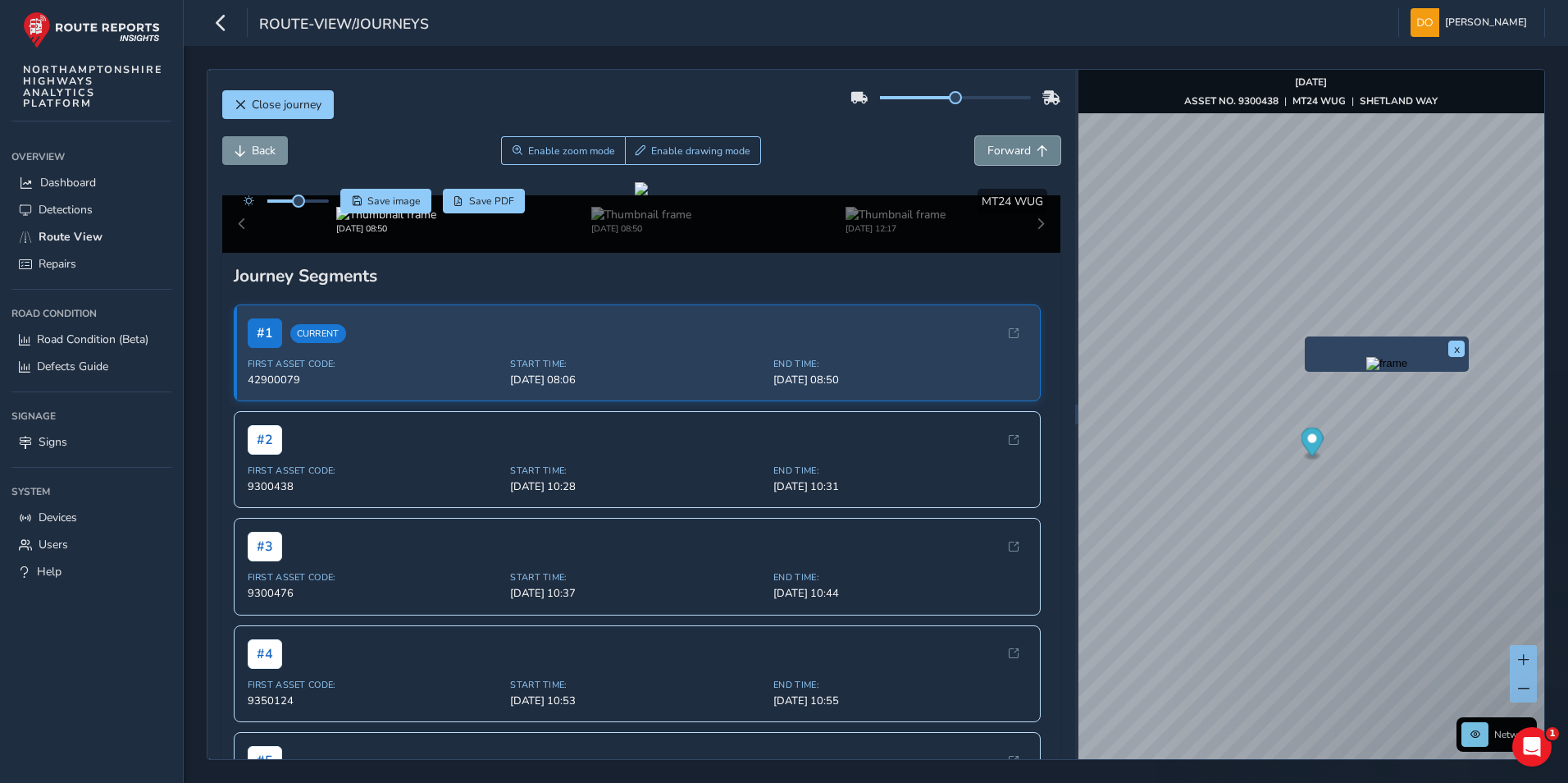
click at [999, 143] on span "Forward" at bounding box center [1008, 150] width 43 height 16
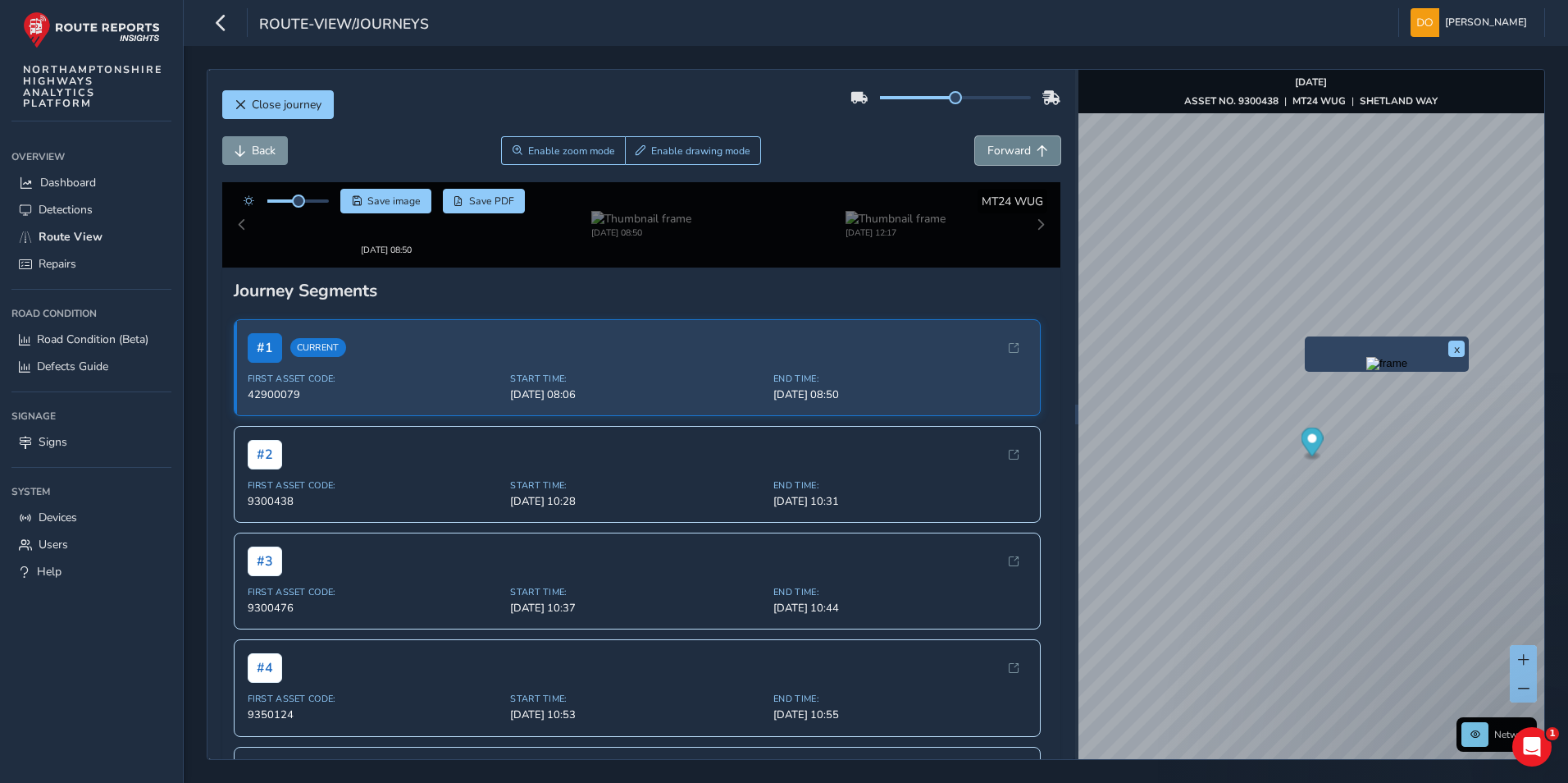
click at [998, 143] on span "Forward" at bounding box center [1008, 150] width 43 height 16
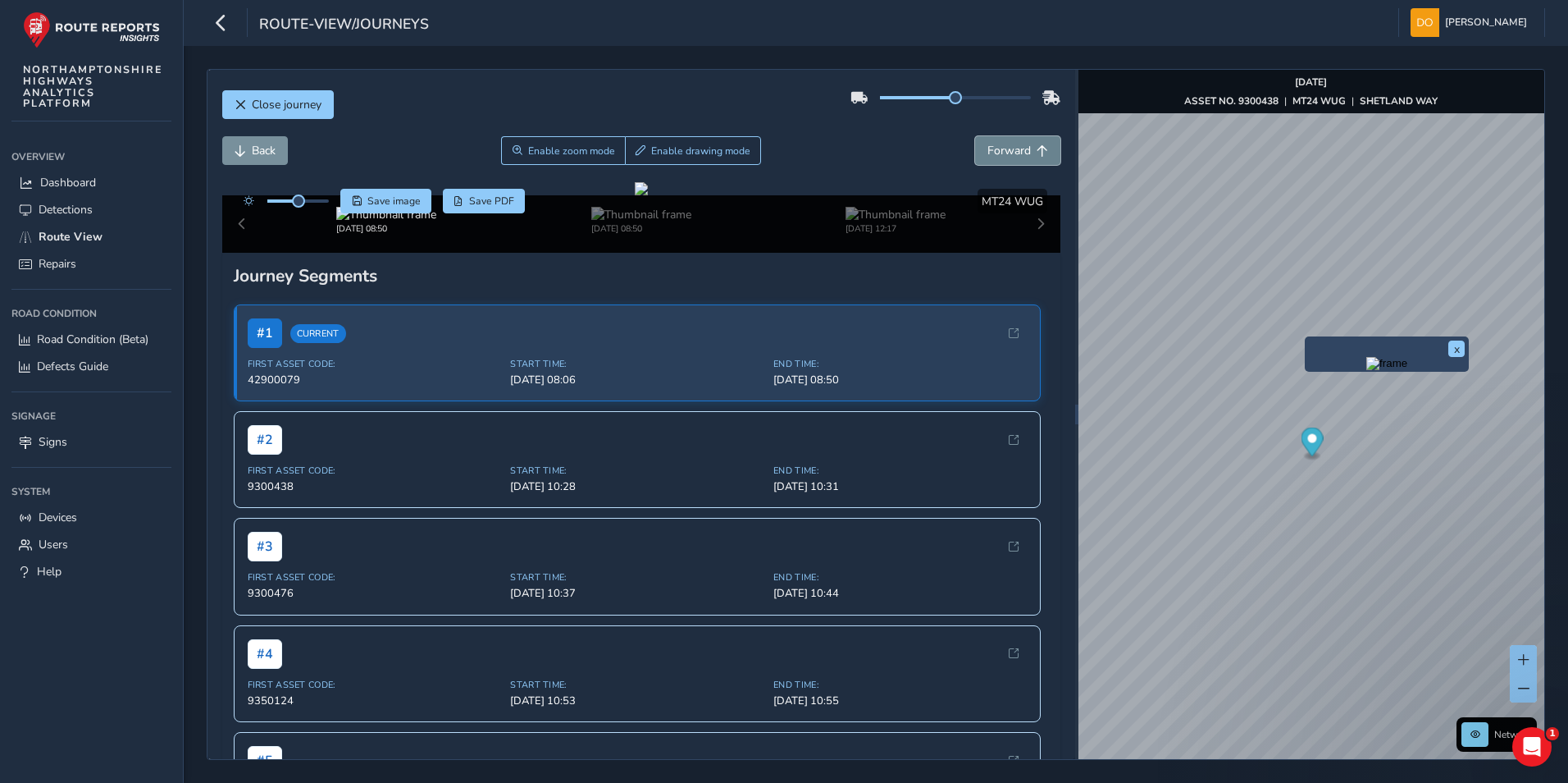
click at [998, 143] on span "Forward" at bounding box center [1008, 150] width 43 height 16
click at [998, 142] on span "Forward" at bounding box center [1008, 150] width 43 height 16
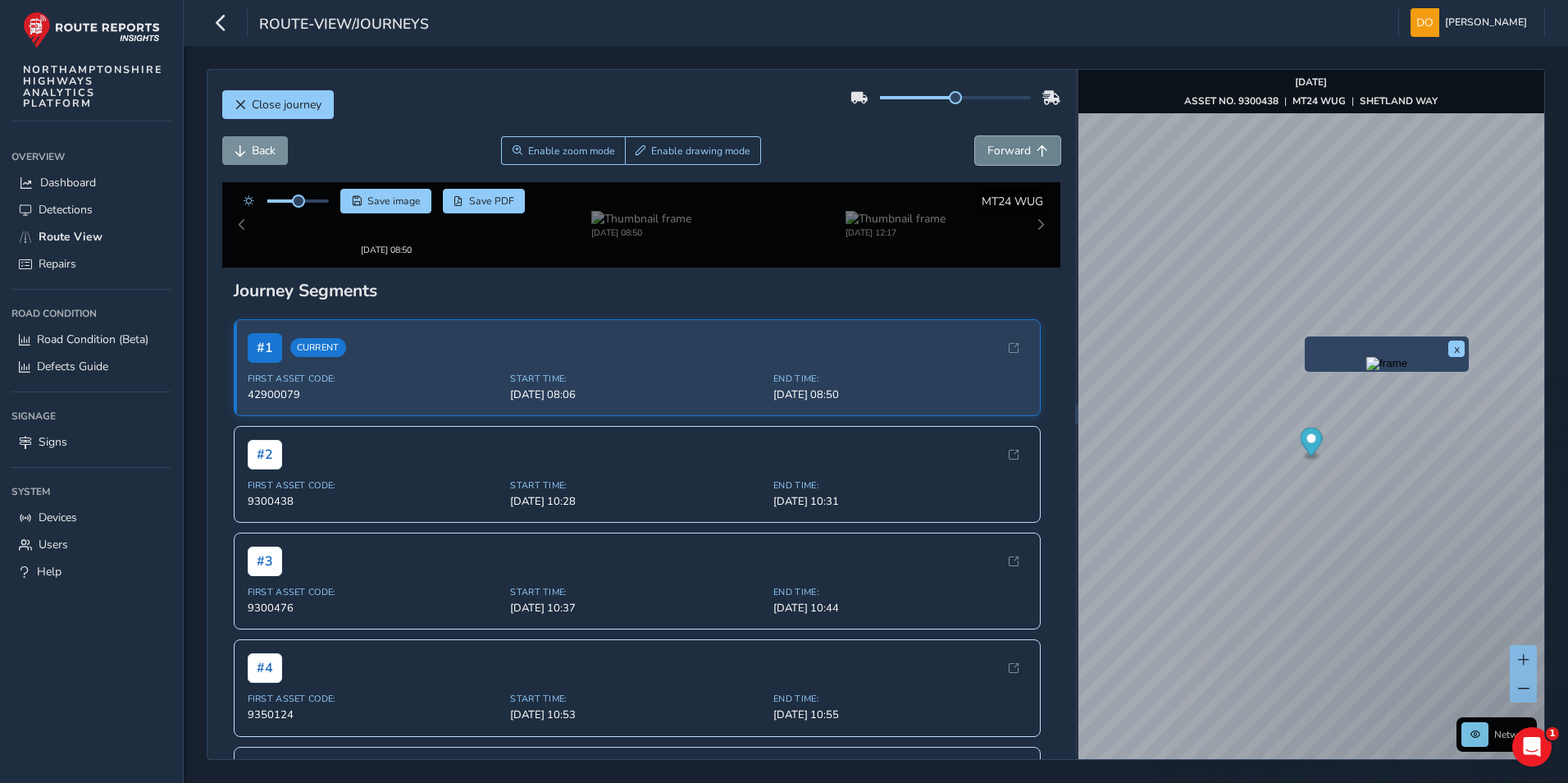
click at [993, 140] on button "Forward" at bounding box center [1017, 150] width 85 height 29
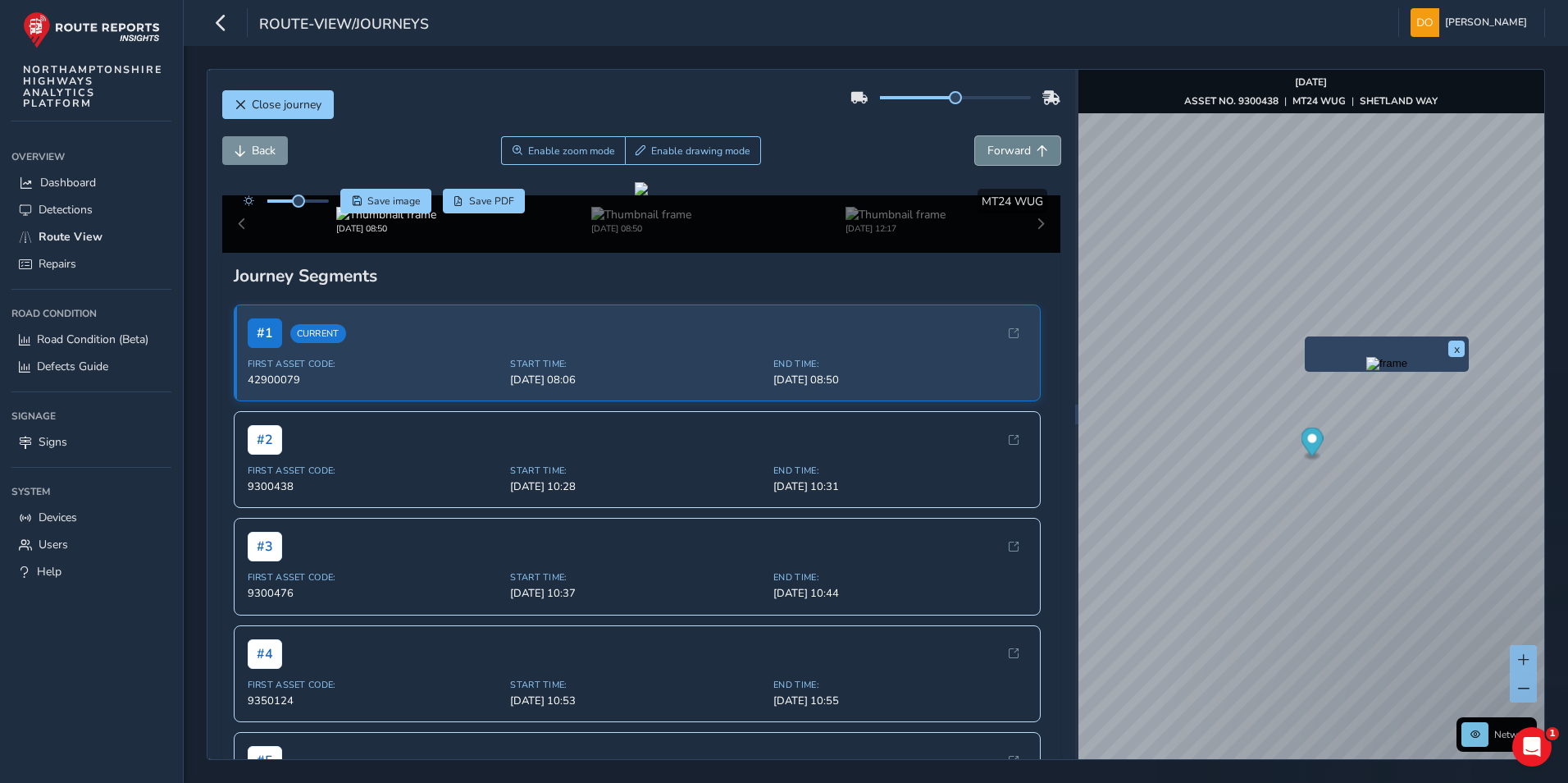
click at [993, 140] on button "Forward" at bounding box center [1017, 150] width 85 height 29
click at [1455, 347] on button "x" at bounding box center [1457, 348] width 17 height 17
click at [1005, 153] on span "Forward" at bounding box center [1008, 150] width 43 height 16
click at [1019, 146] on button "Forward" at bounding box center [1017, 150] width 85 height 29
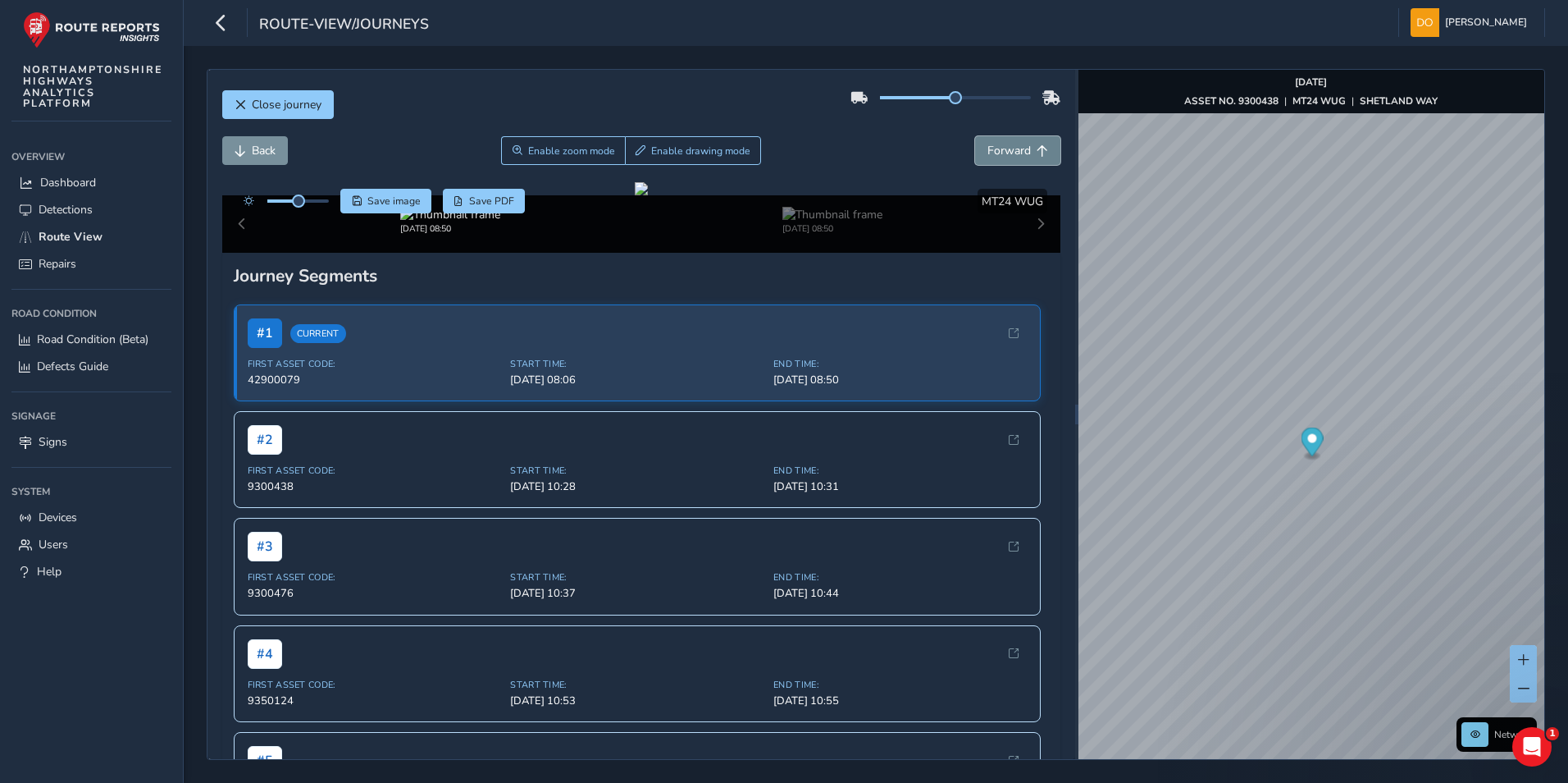
click at [1019, 146] on button "Forward" at bounding box center [1017, 150] width 85 height 29
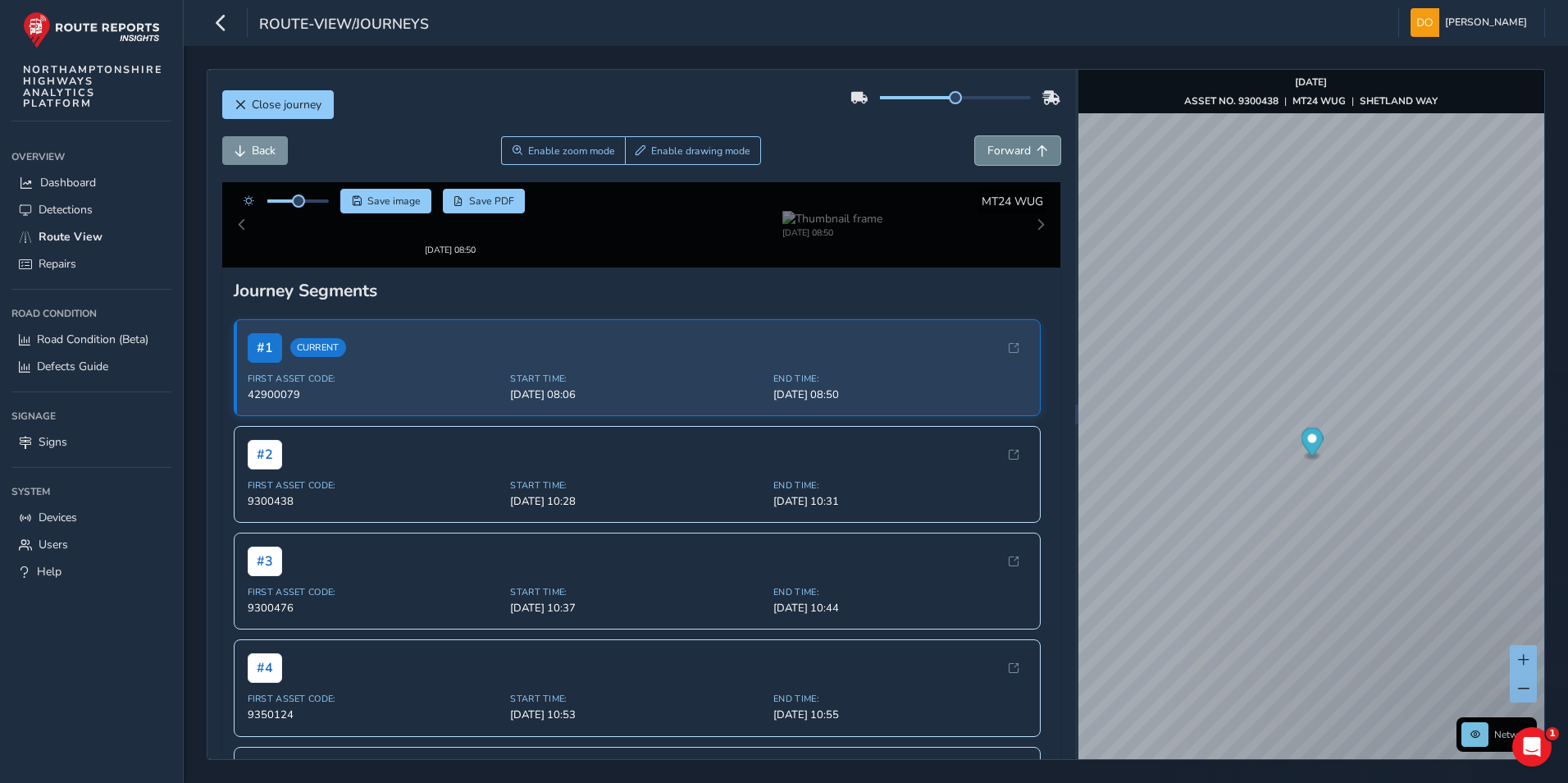
click at [1019, 146] on button "Forward" at bounding box center [1017, 150] width 85 height 29
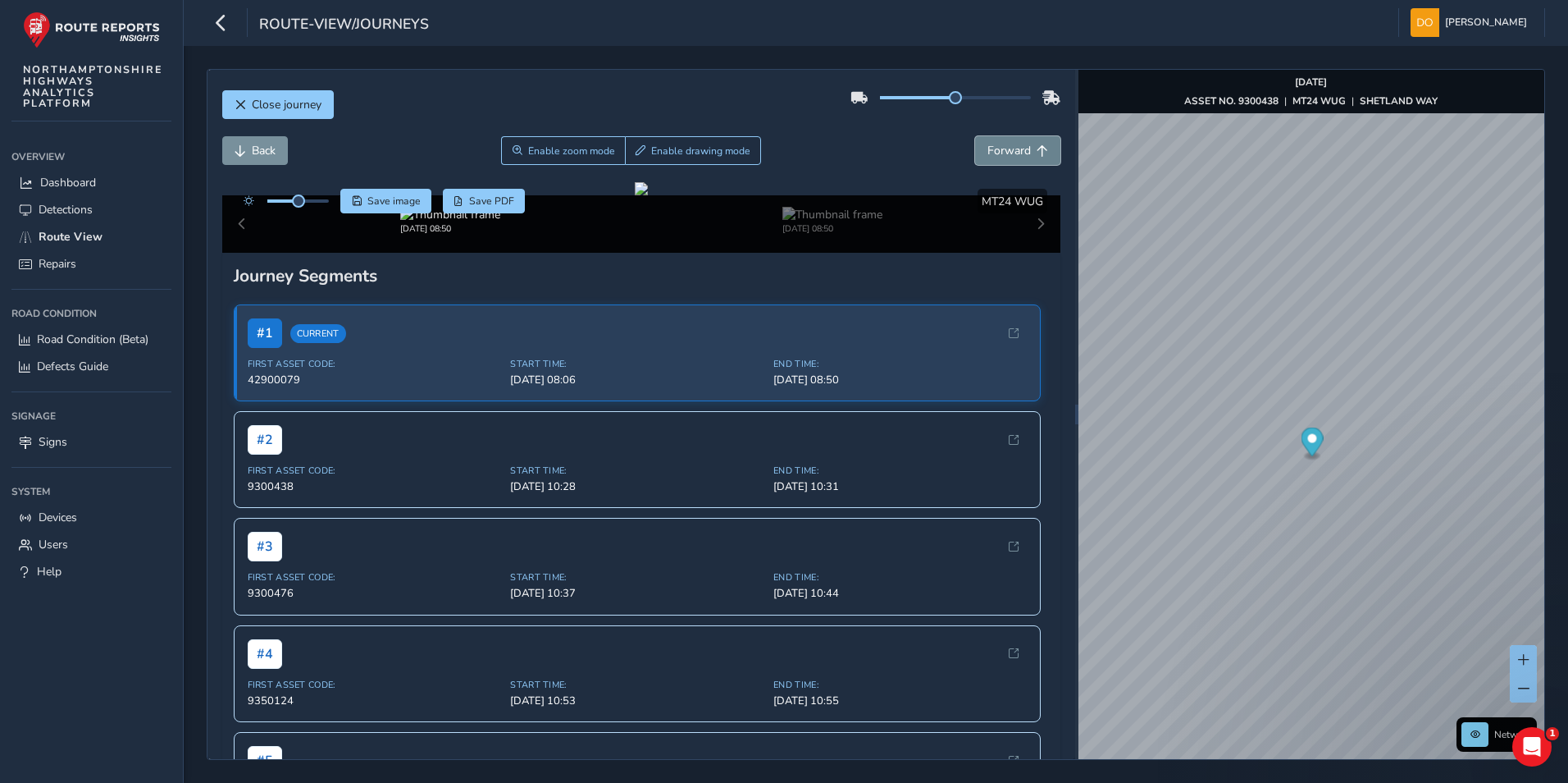
click at [1019, 146] on button "Forward" at bounding box center [1017, 150] width 85 height 29
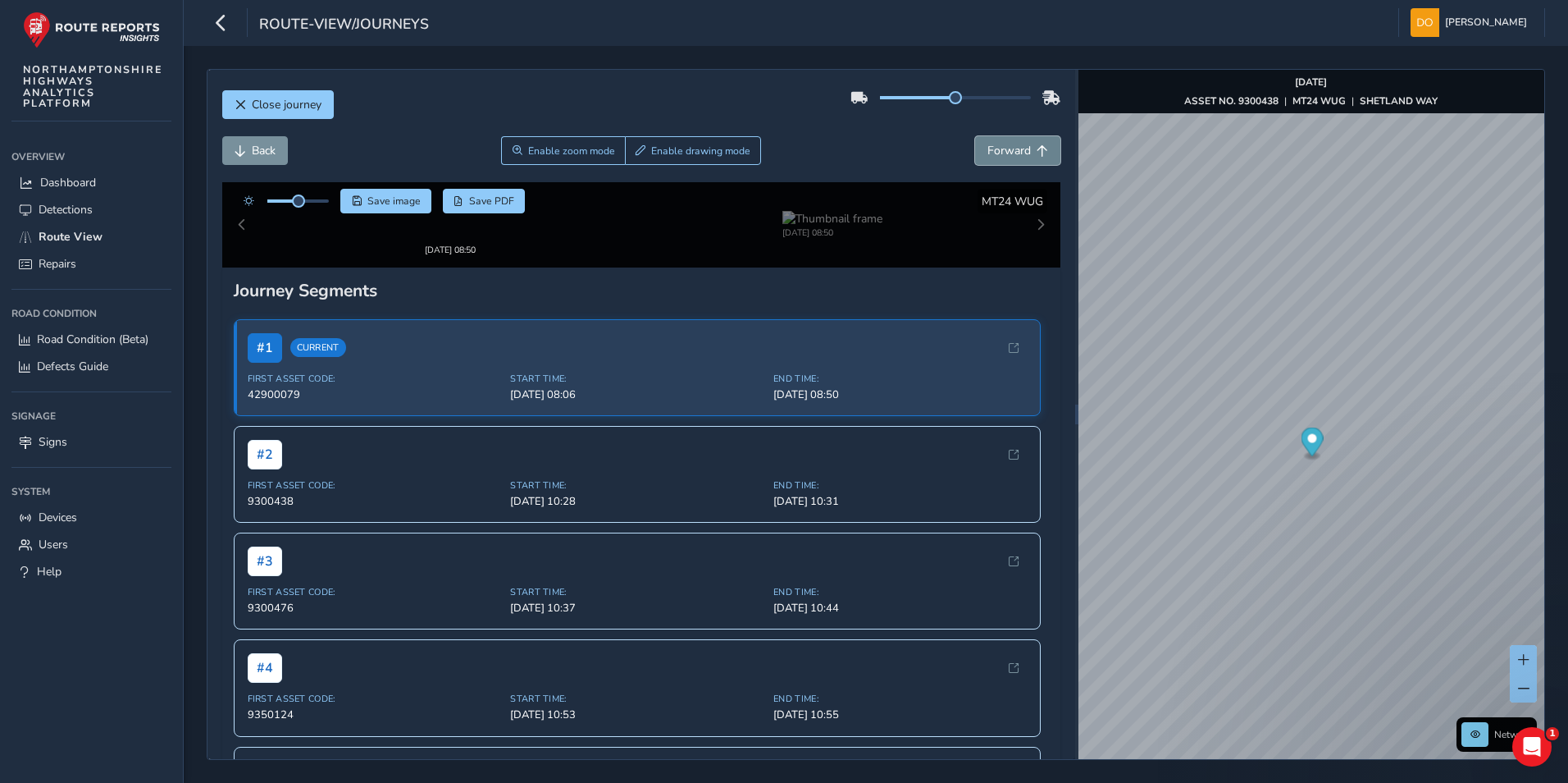
click at [1019, 146] on button "Forward" at bounding box center [1017, 150] width 85 height 29
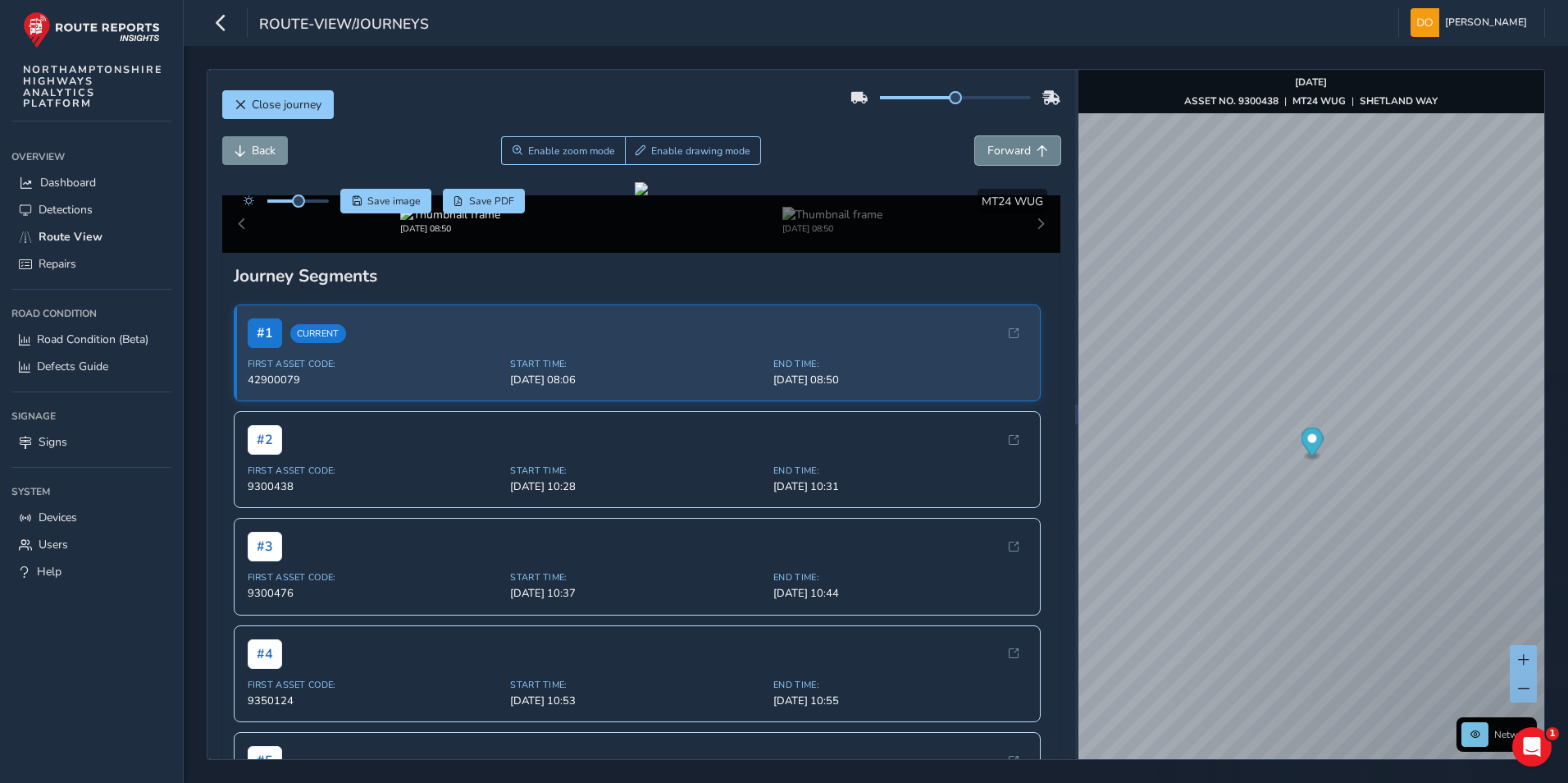
click at [1019, 146] on button "Forward" at bounding box center [1017, 150] width 85 height 29
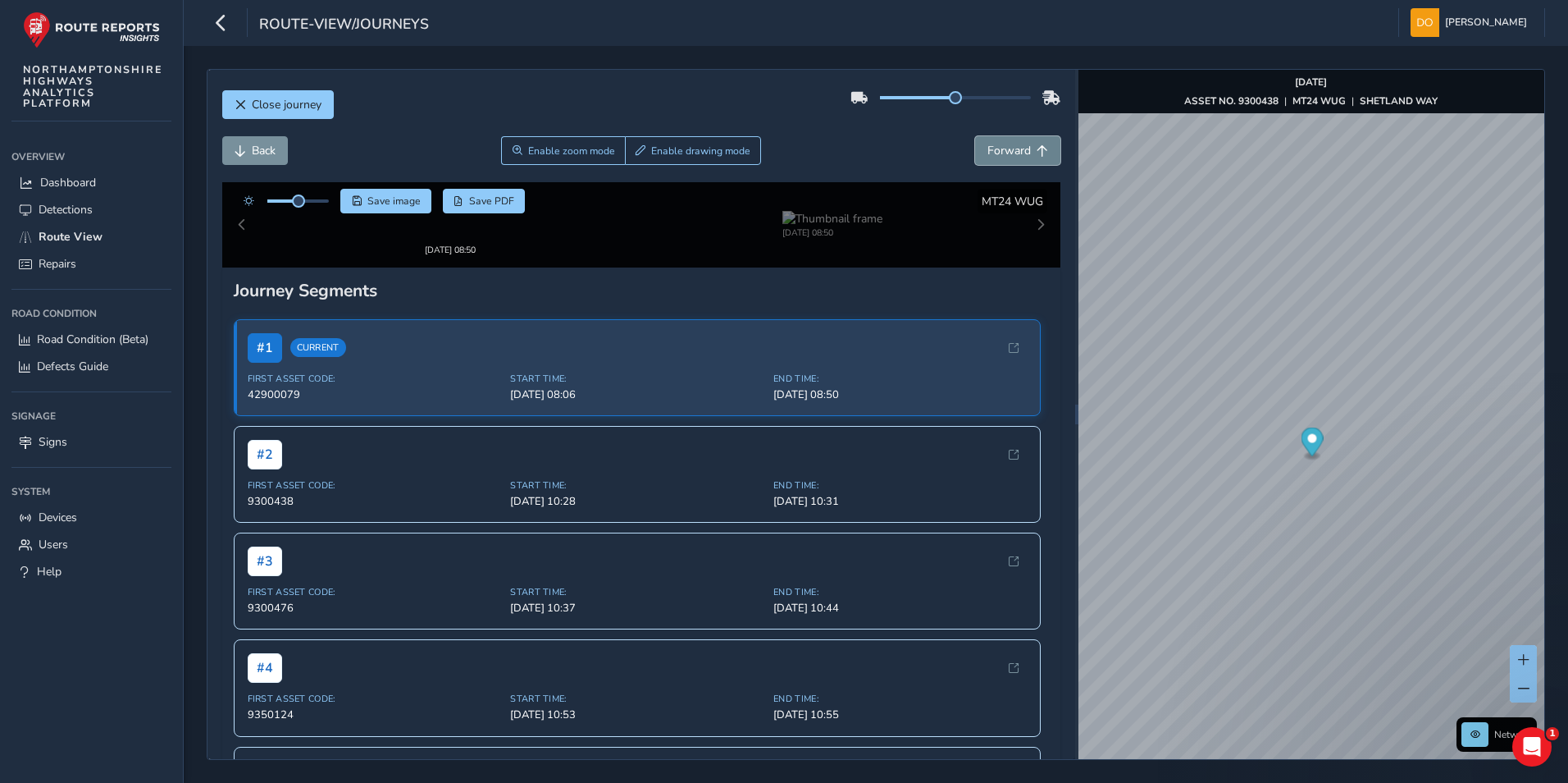
click at [1019, 146] on button "Forward" at bounding box center [1017, 150] width 85 height 29
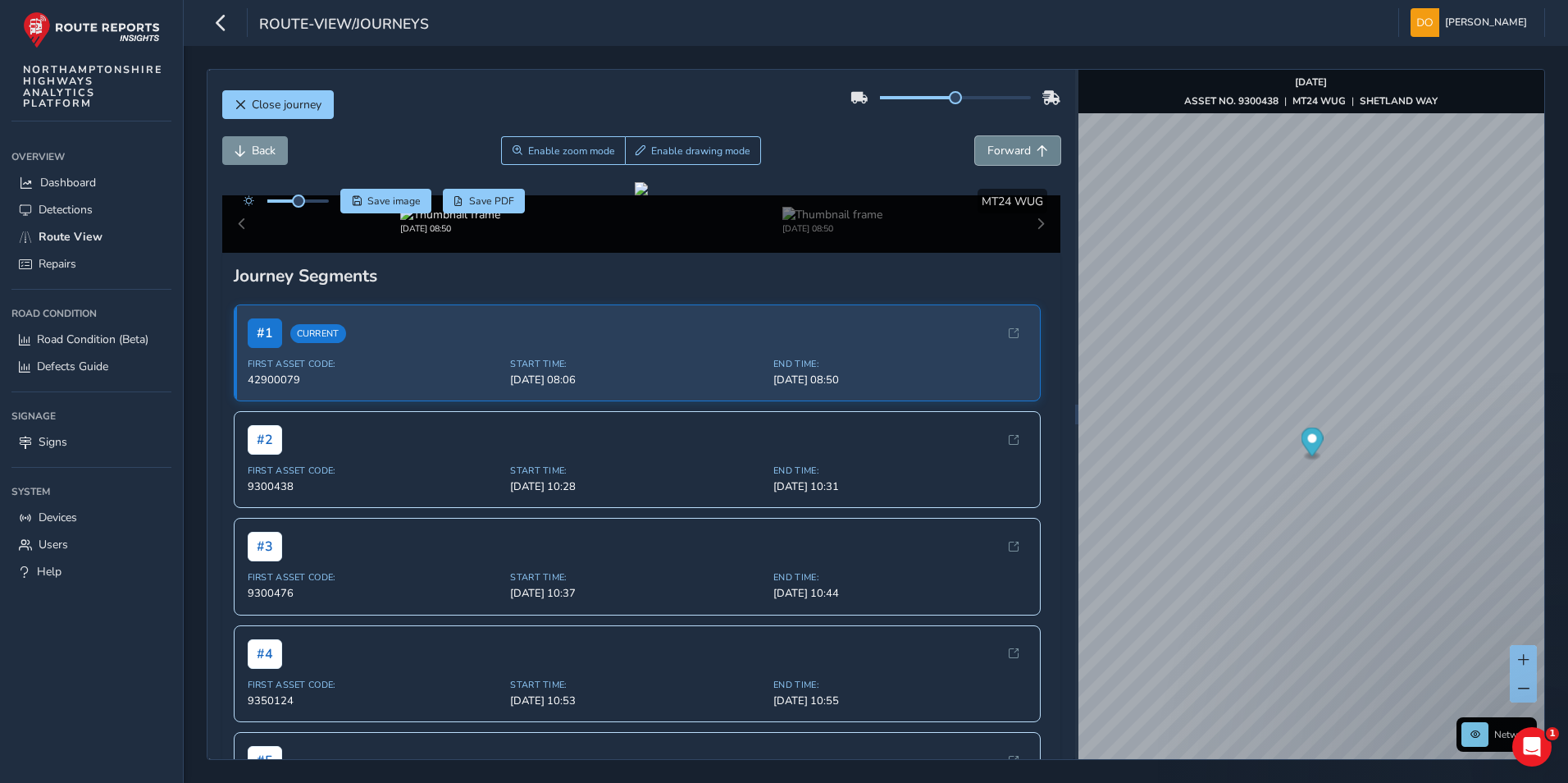
click at [1019, 146] on button "Forward" at bounding box center [1017, 150] width 85 height 29
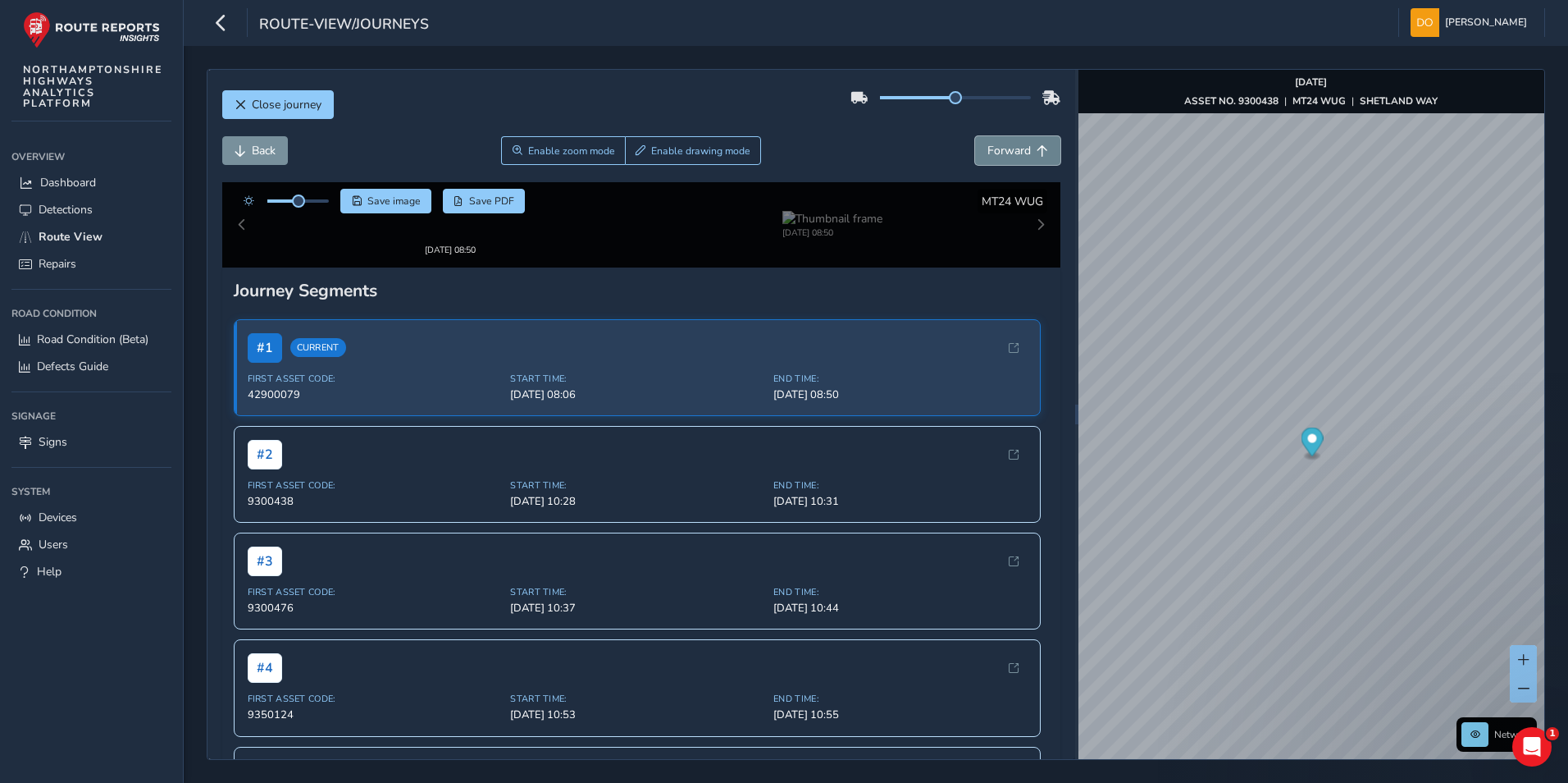
click at [1019, 146] on button "Forward" at bounding box center [1017, 150] width 85 height 29
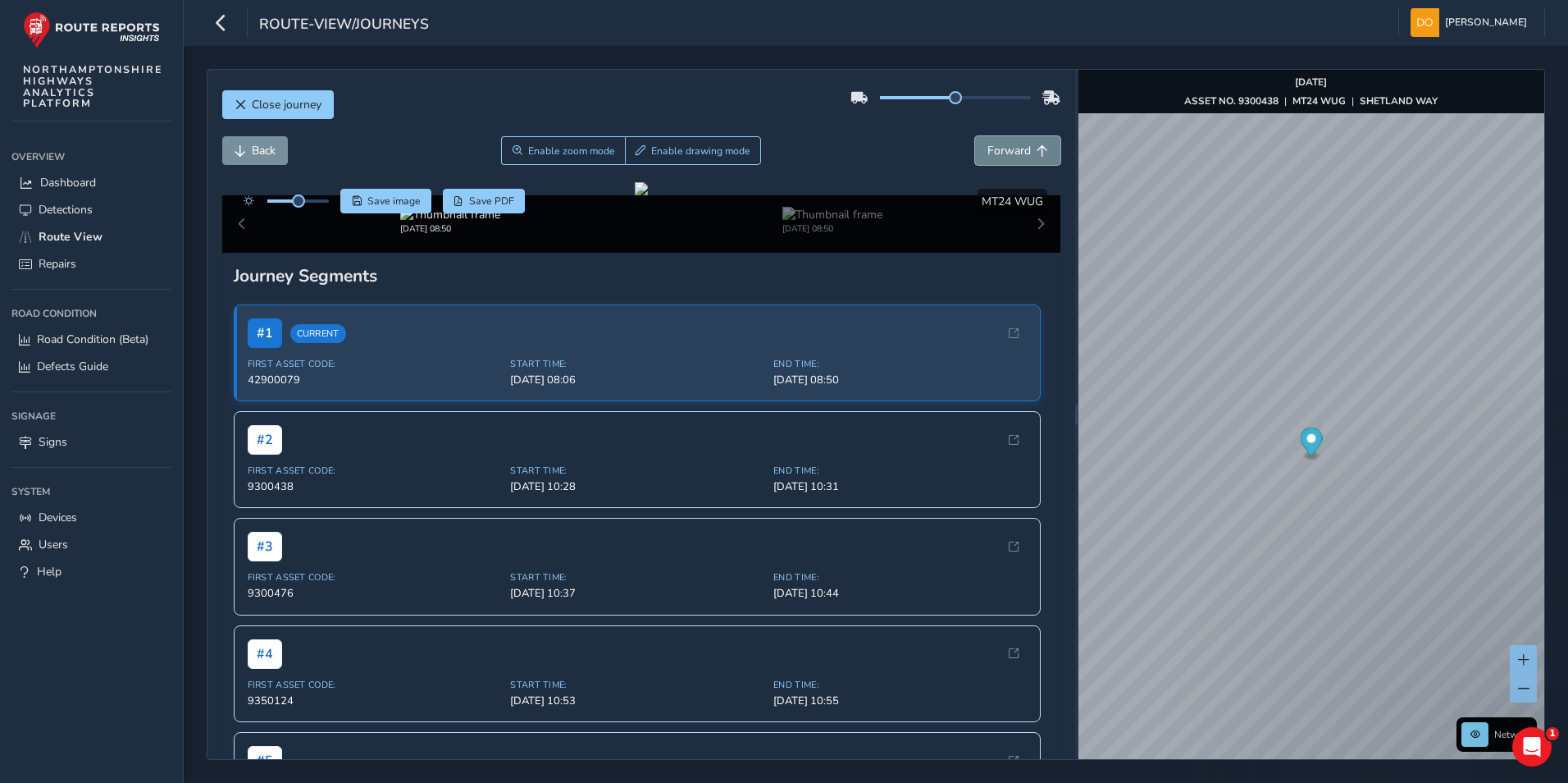
click at [1019, 146] on button "Forward" at bounding box center [1017, 150] width 85 height 29
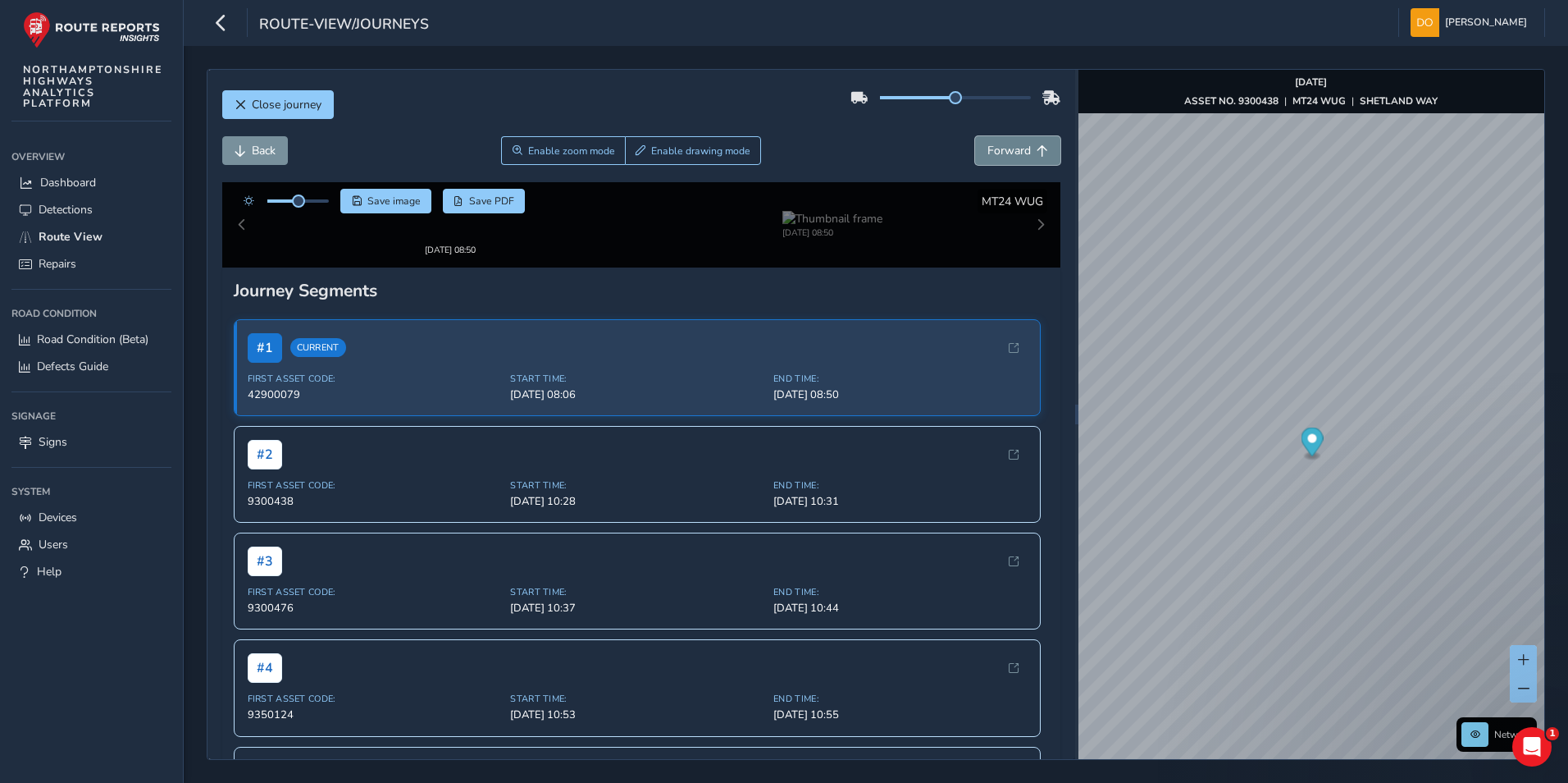
click at [1019, 146] on button "Forward" at bounding box center [1017, 150] width 85 height 29
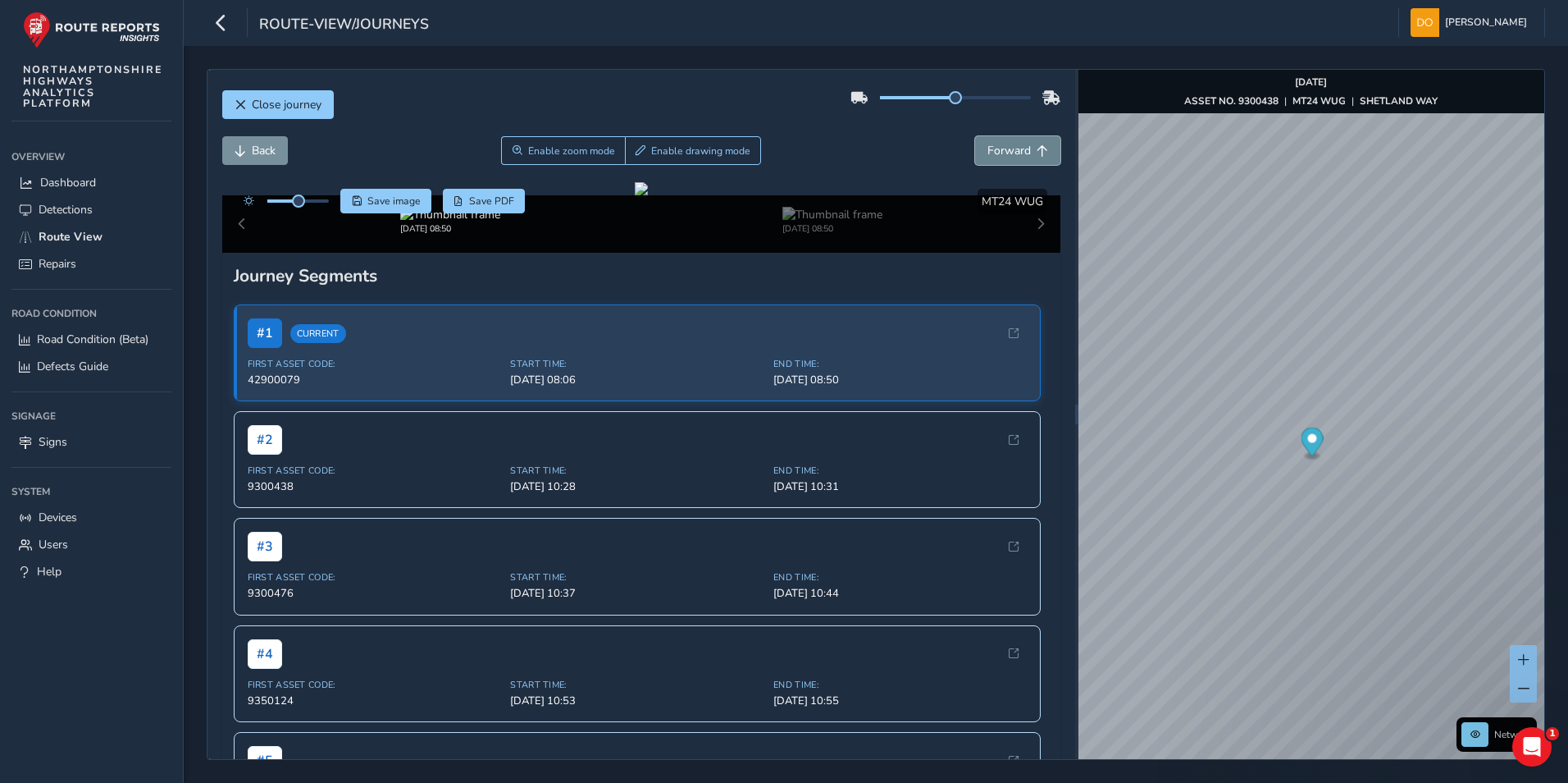
click at [1019, 146] on button "Forward" at bounding box center [1017, 150] width 85 height 29
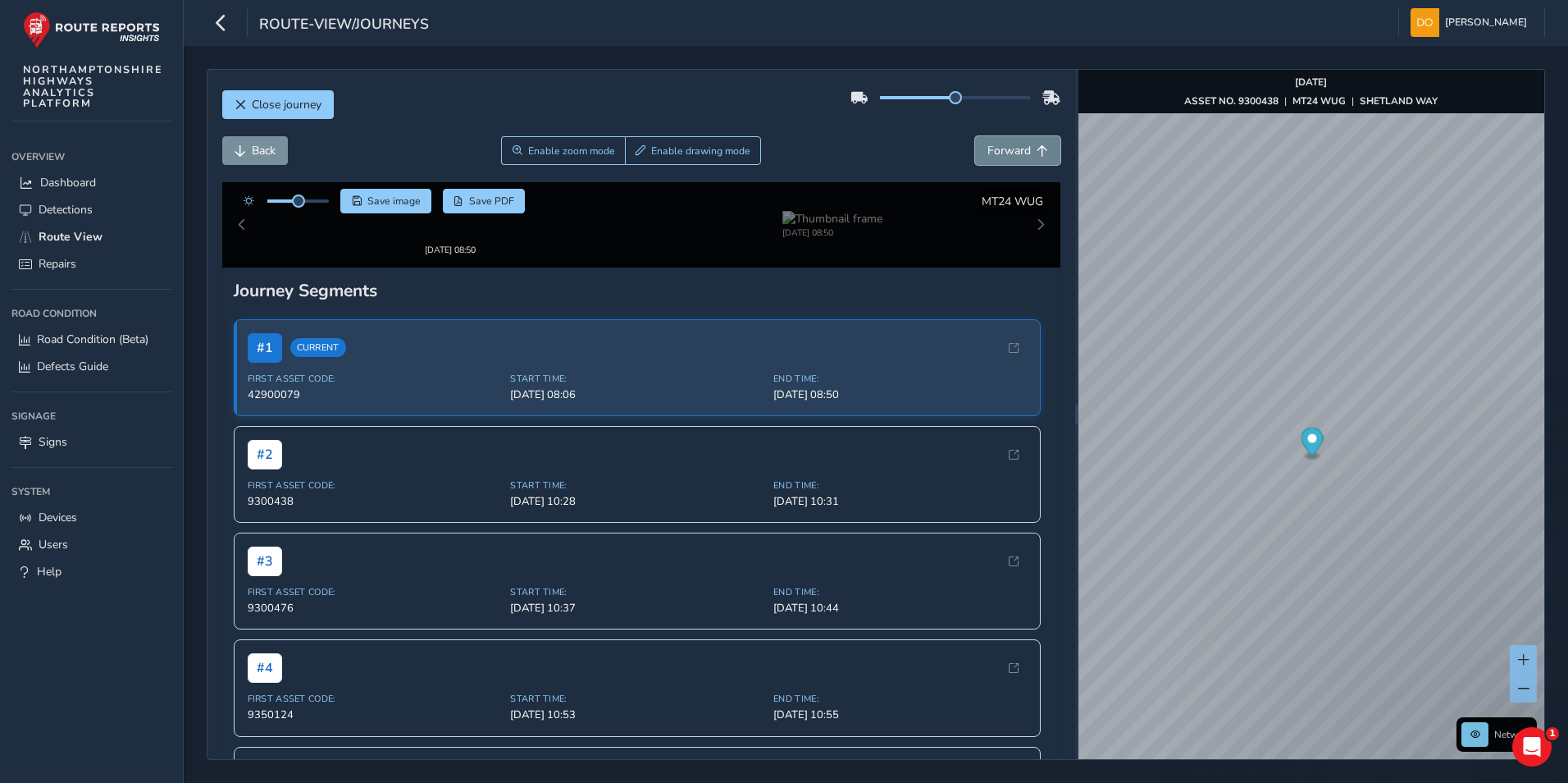
click at [1019, 146] on button "Forward" at bounding box center [1017, 150] width 85 height 29
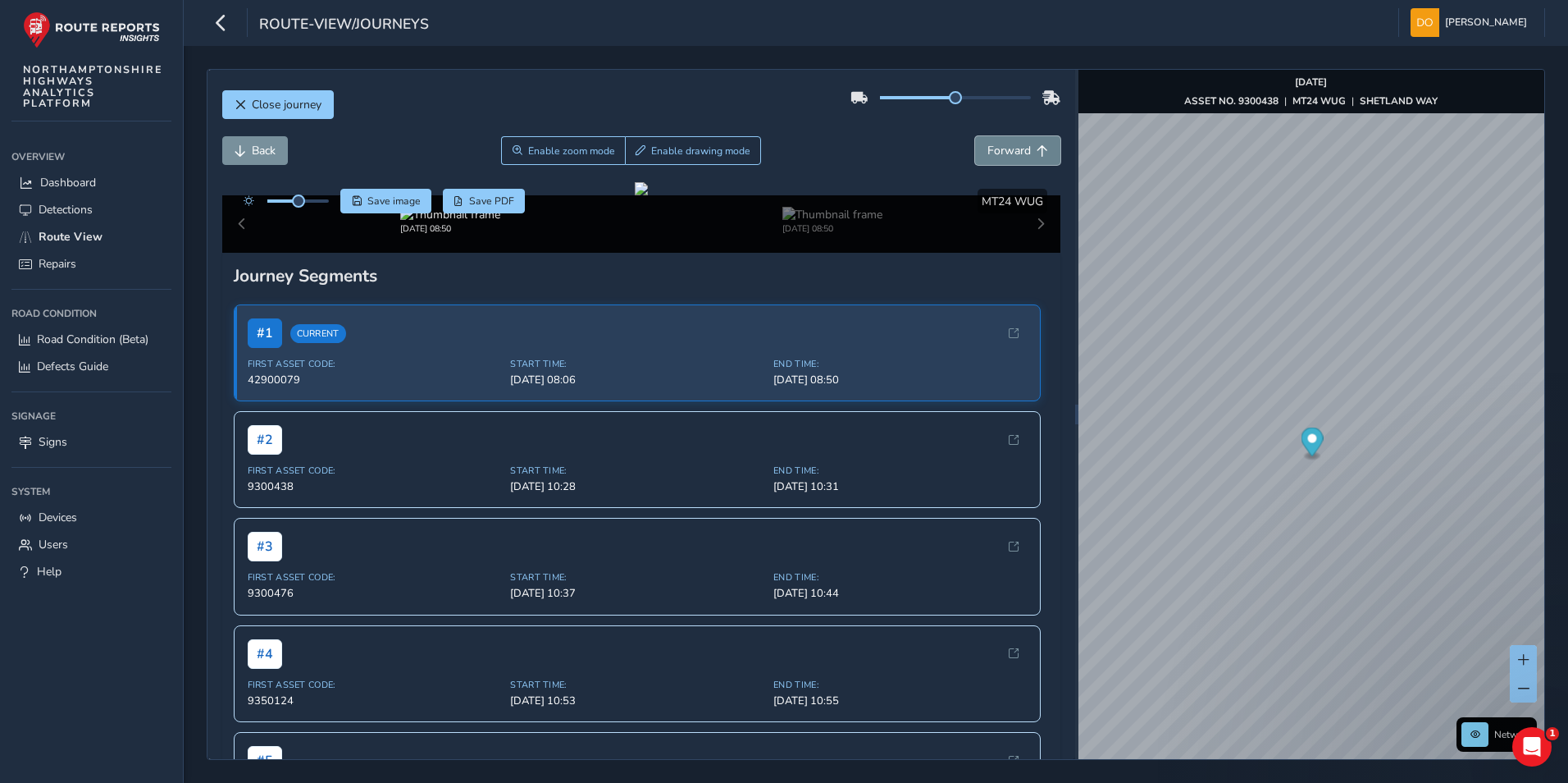
click at [1019, 146] on button "Forward" at bounding box center [1017, 150] width 85 height 29
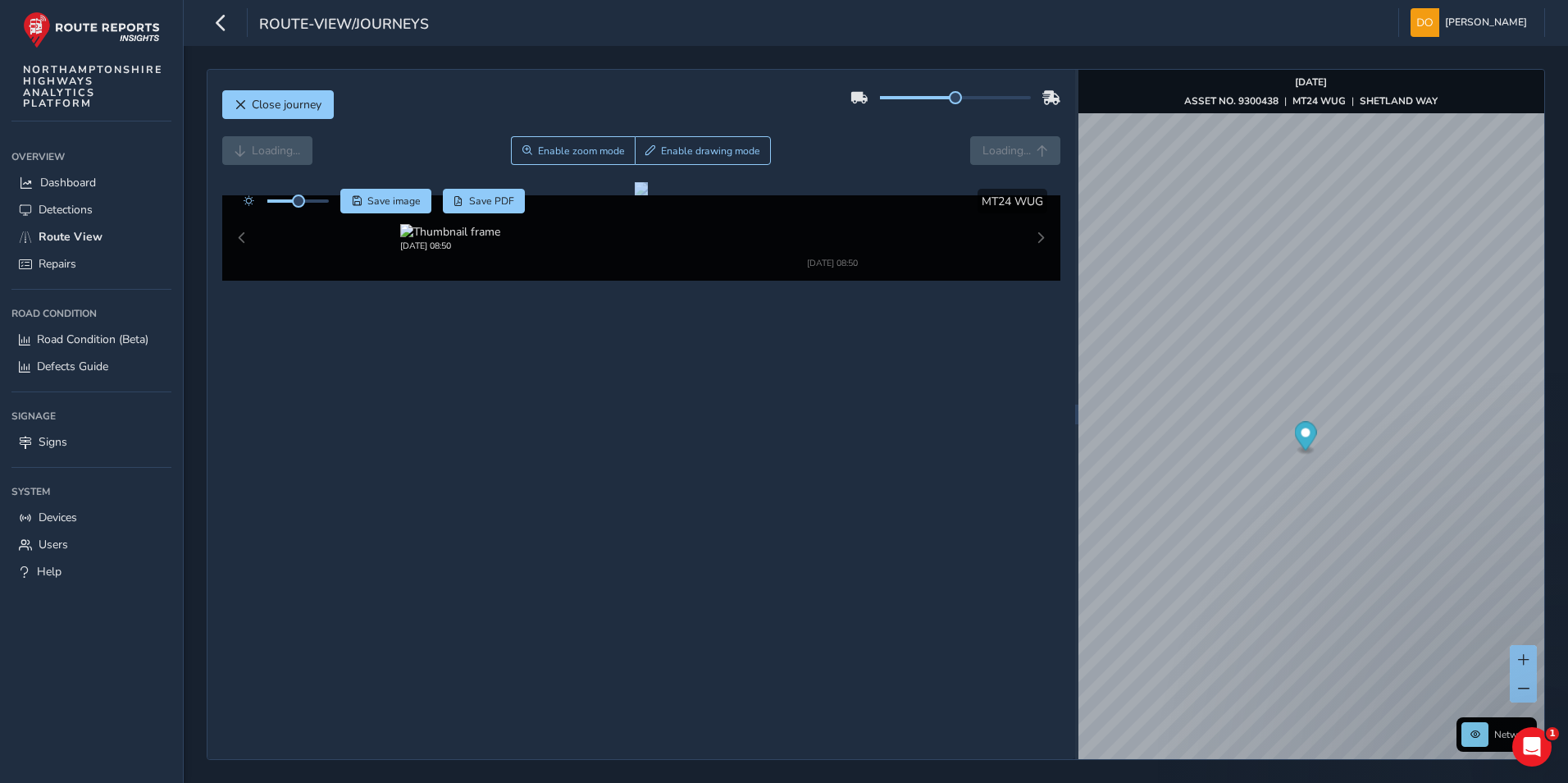
click at [1019, 146] on div "Loading... Enable zoom mode Enable drawing mode Loading..." at bounding box center [641, 150] width 839 height 29
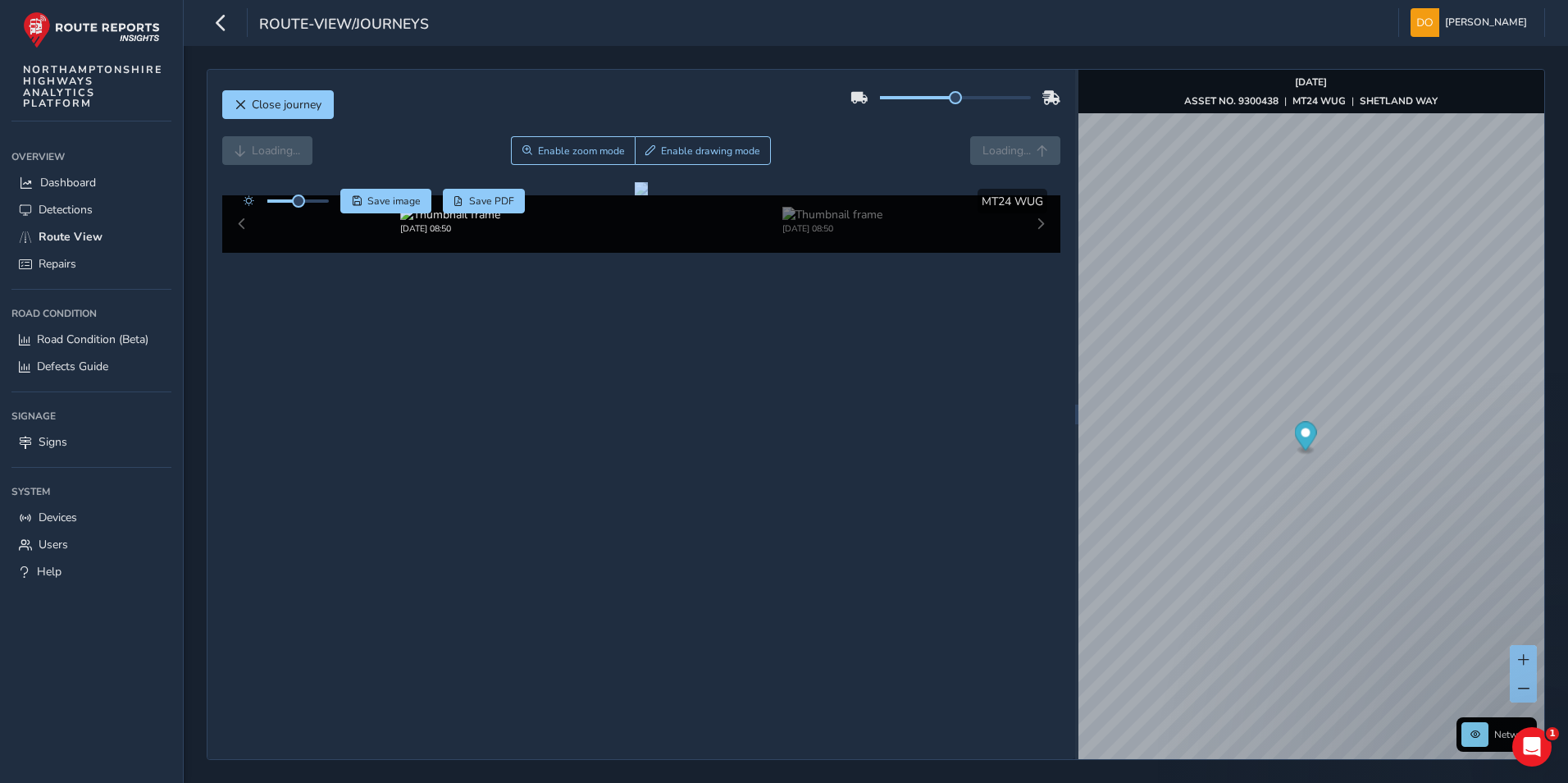
click at [1019, 146] on div "Loading... Enable zoom mode Enable drawing mode Loading..." at bounding box center [641, 150] width 839 height 29
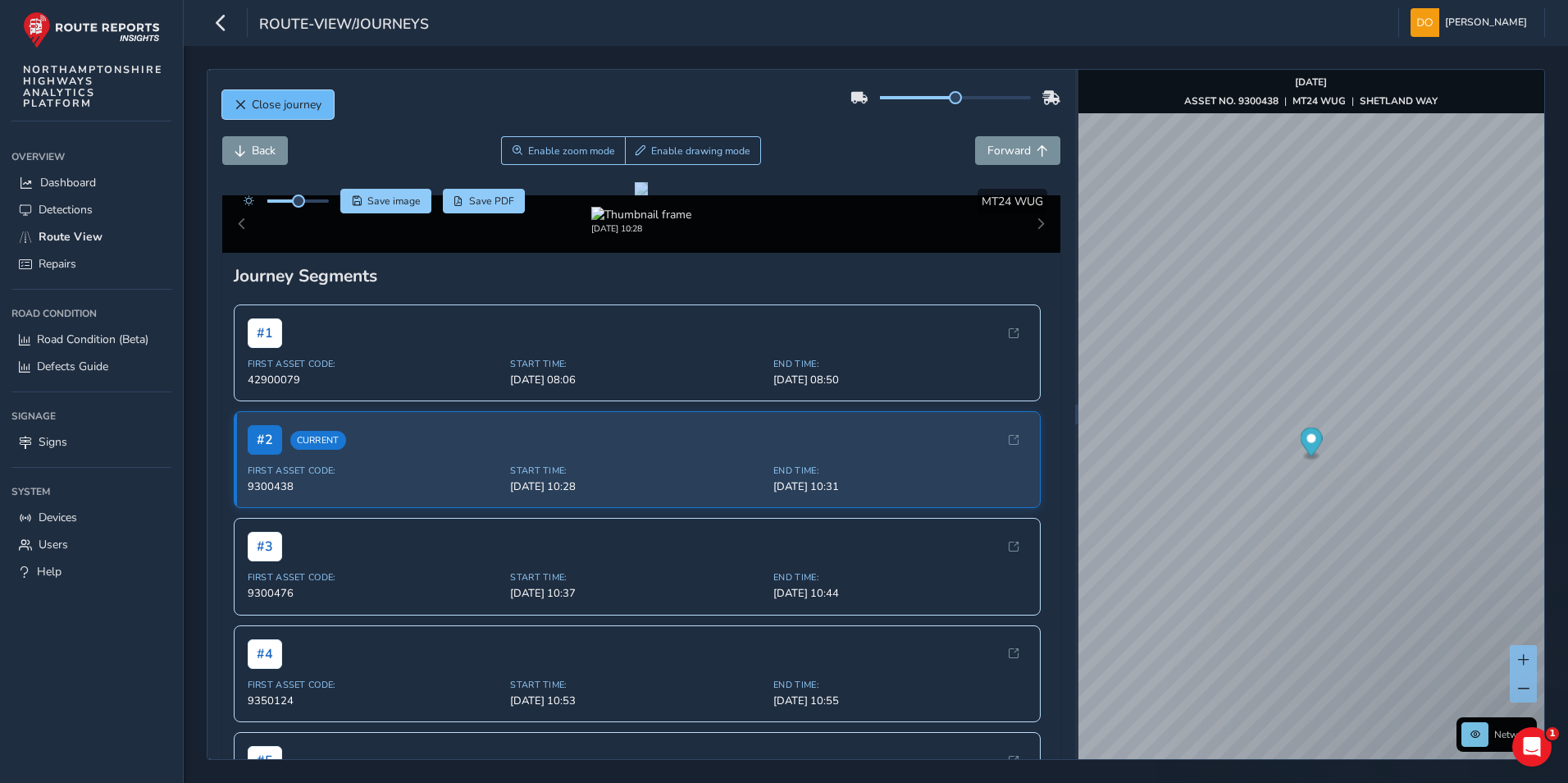
click at [281, 98] on span "Close journey" at bounding box center [286, 104] width 69 height 16
